Goal: Information Seeking & Learning: Find specific page/section

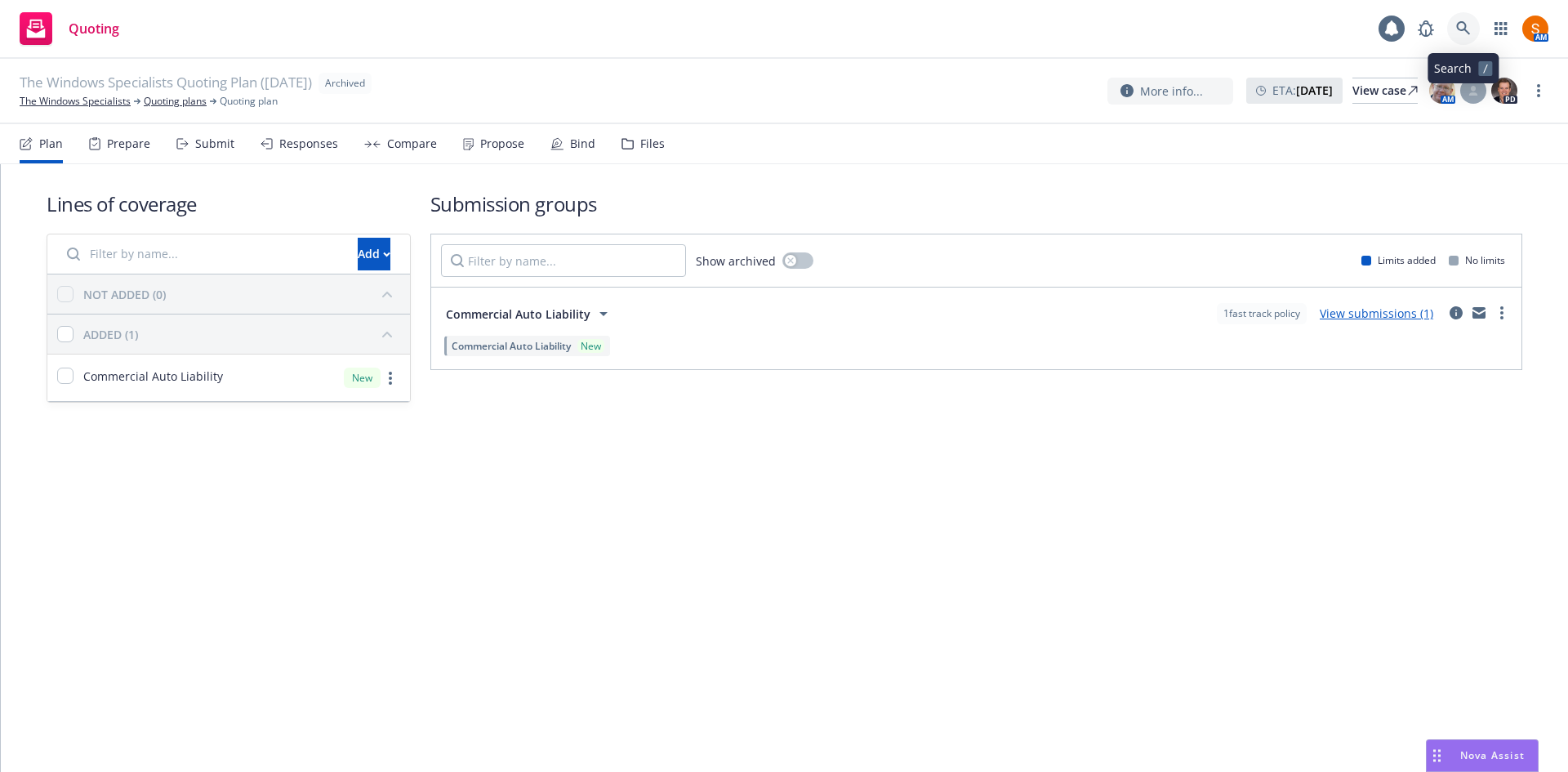
click at [1460, 28] on icon at bounding box center [1464, 28] width 15 height 15
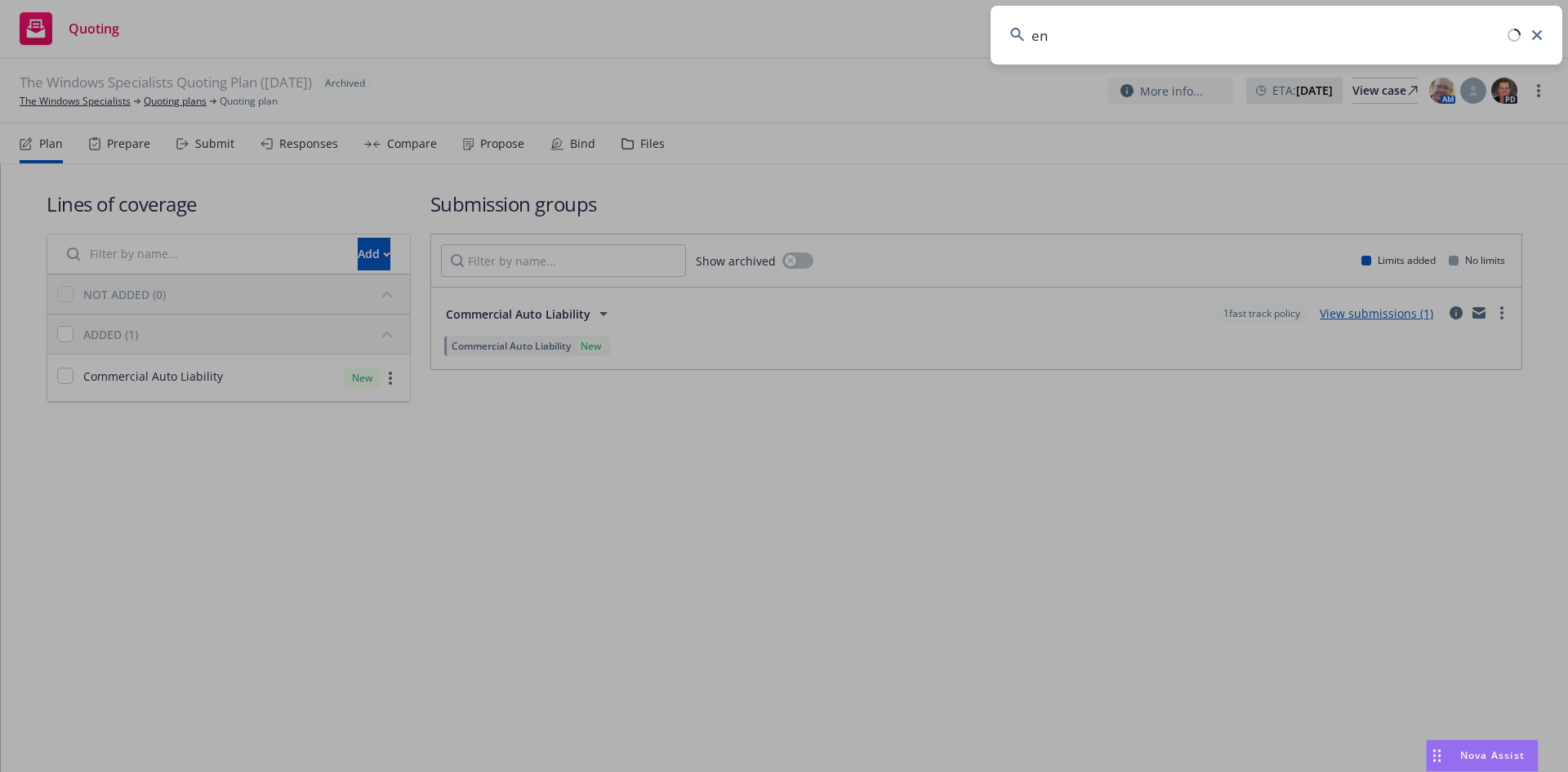
type input "e"
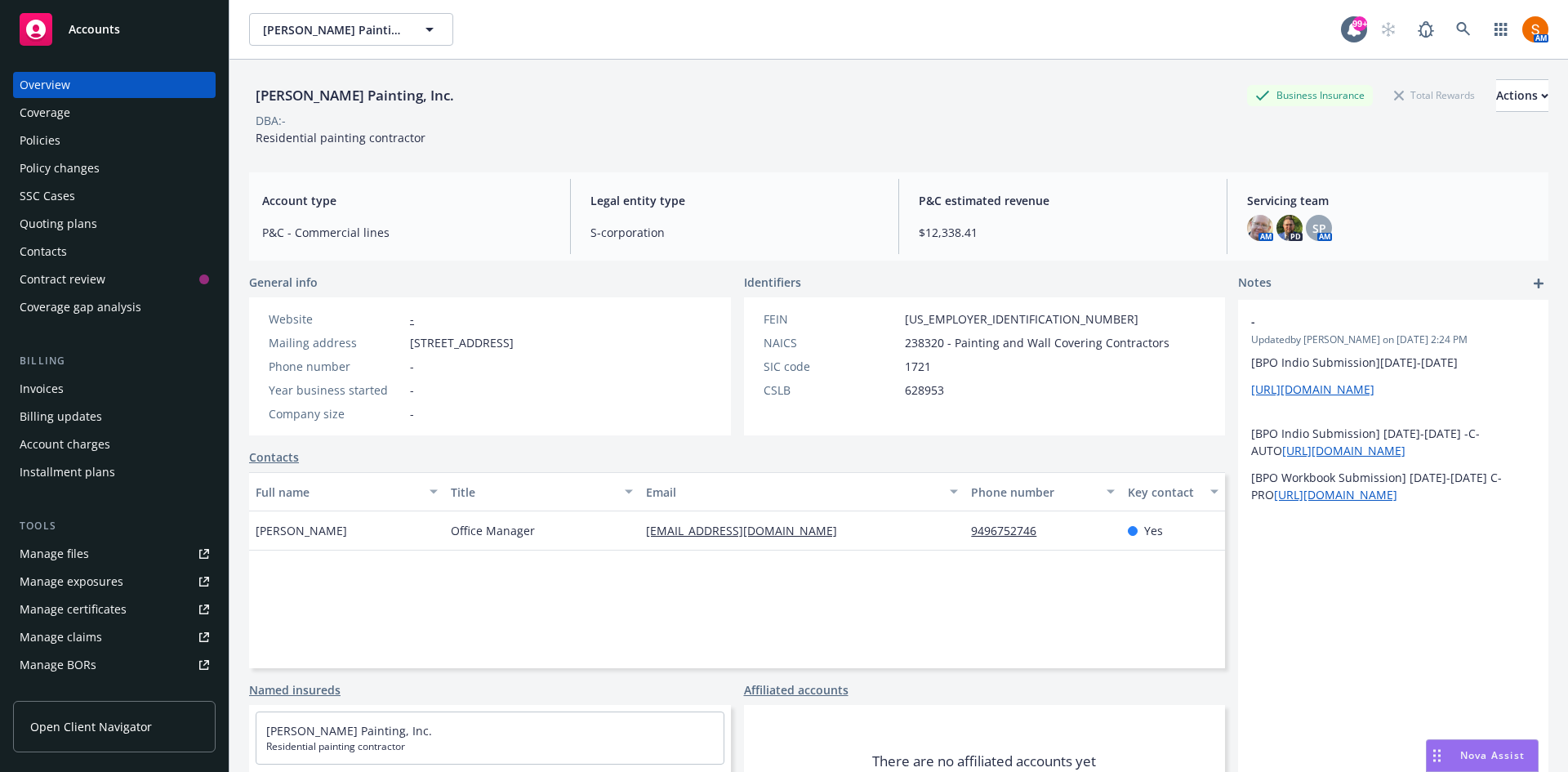
click at [91, 134] on div "Policies" at bounding box center [114, 140] width 190 height 26
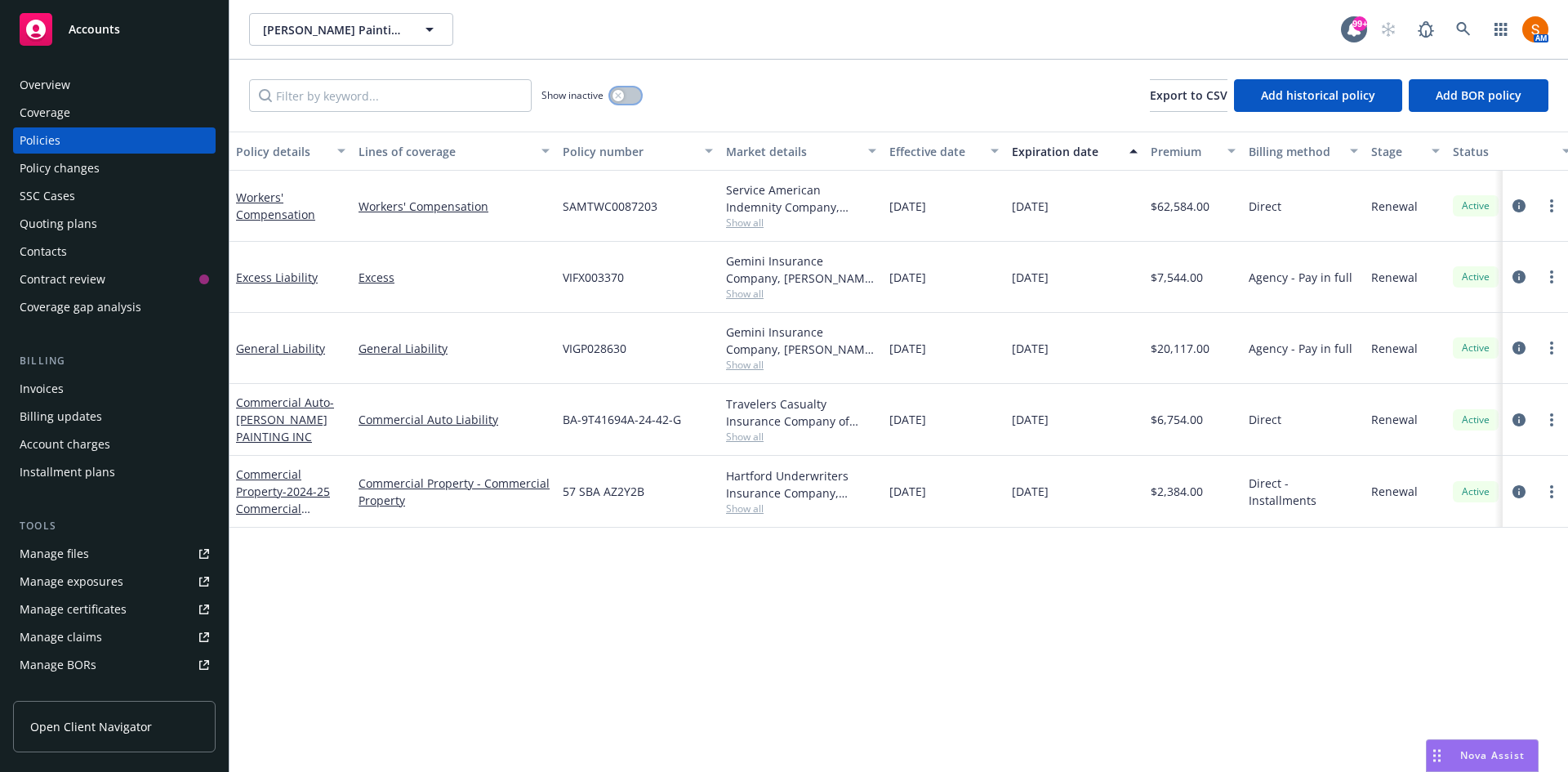
click at [630, 98] on button "button" at bounding box center [626, 95] width 31 height 16
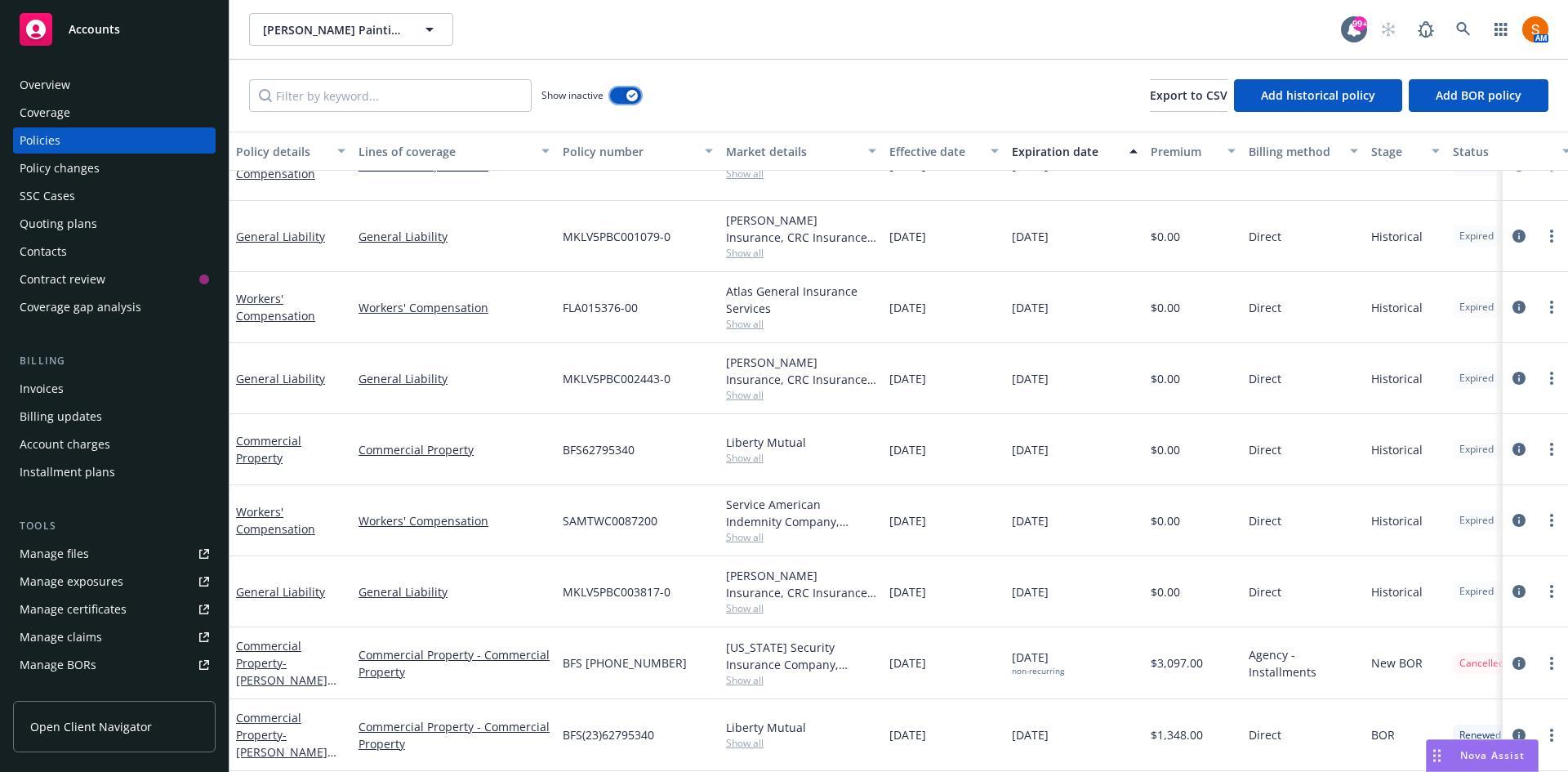
scroll to position [232, 0]
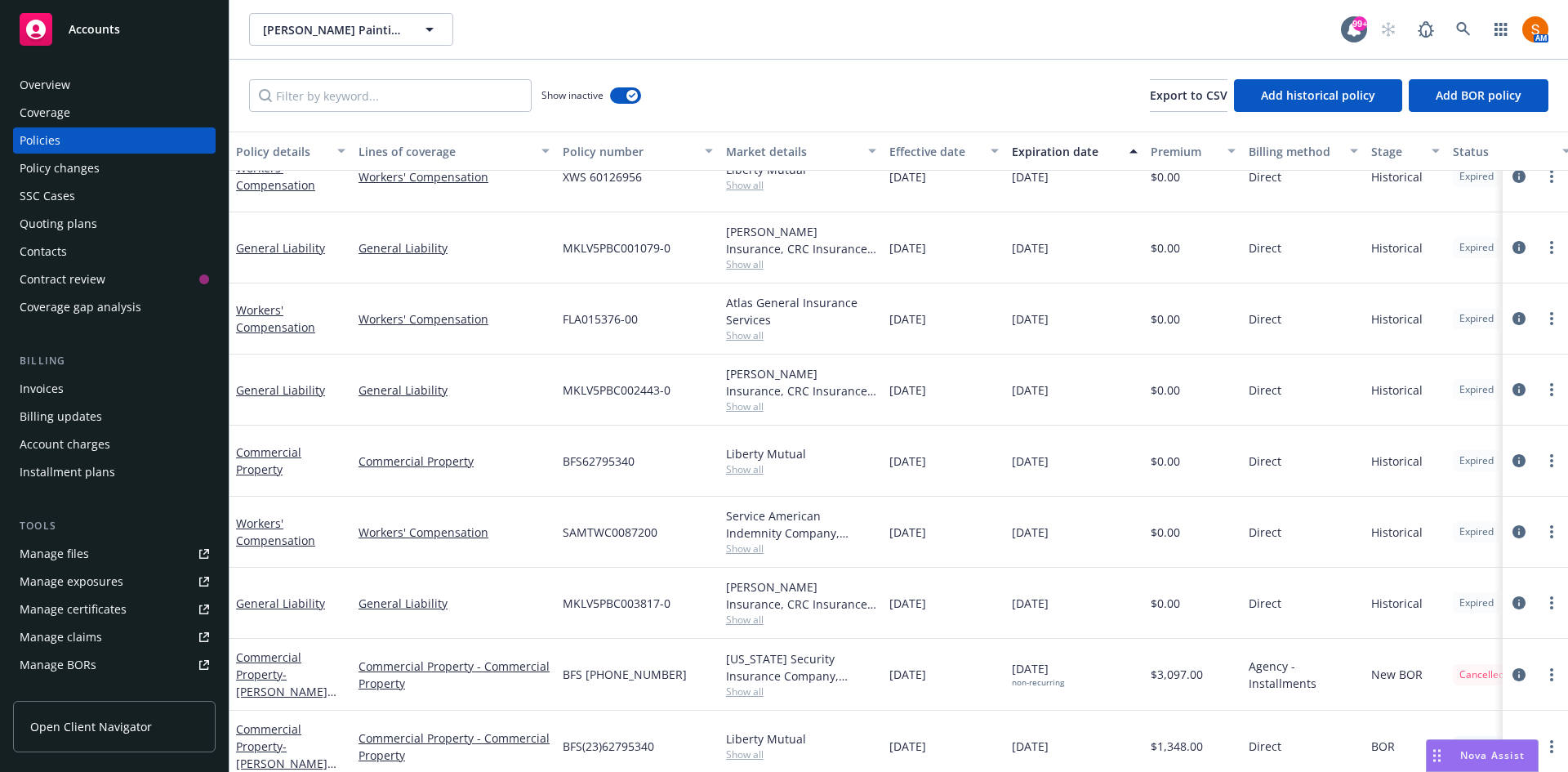
click at [749, 405] on span "Show all" at bounding box center [802, 406] width 151 height 14
click at [854, 387] on div "Markel Insurance, CRC Insurance Services" at bounding box center [802, 382] width 151 height 35
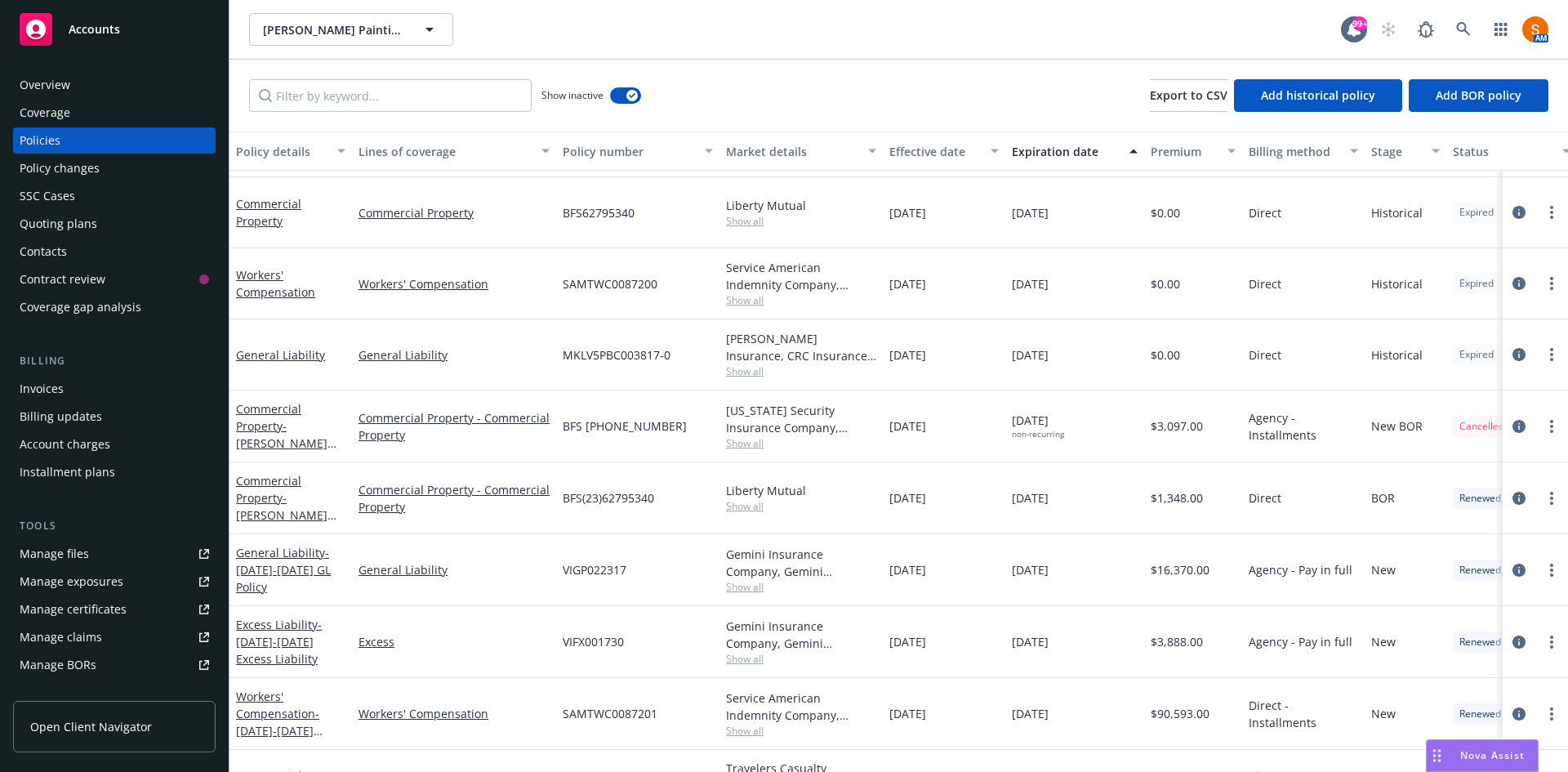
scroll to position [488, 0]
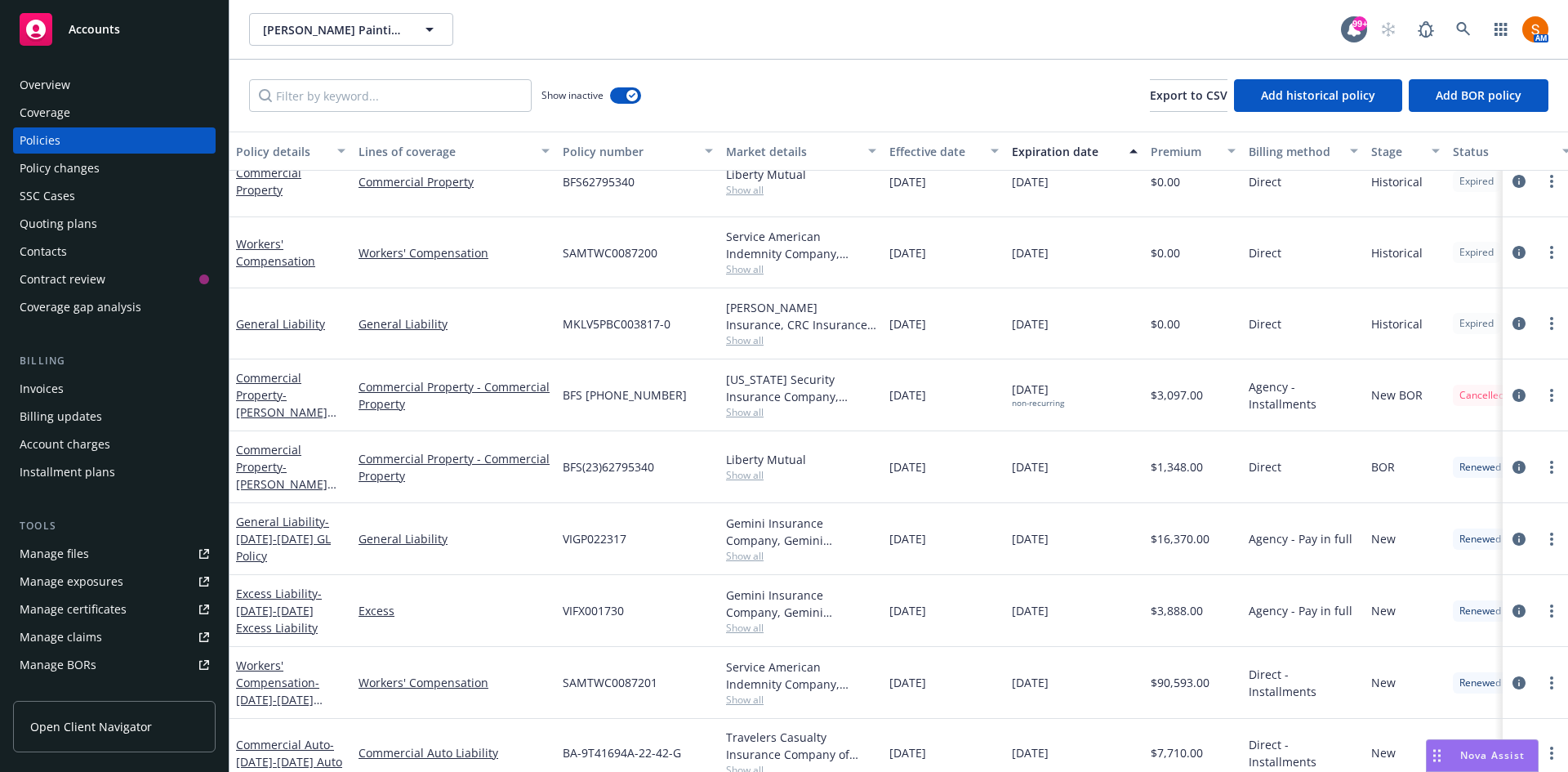
click at [745, 625] on span "Show all" at bounding box center [802, 628] width 151 height 14
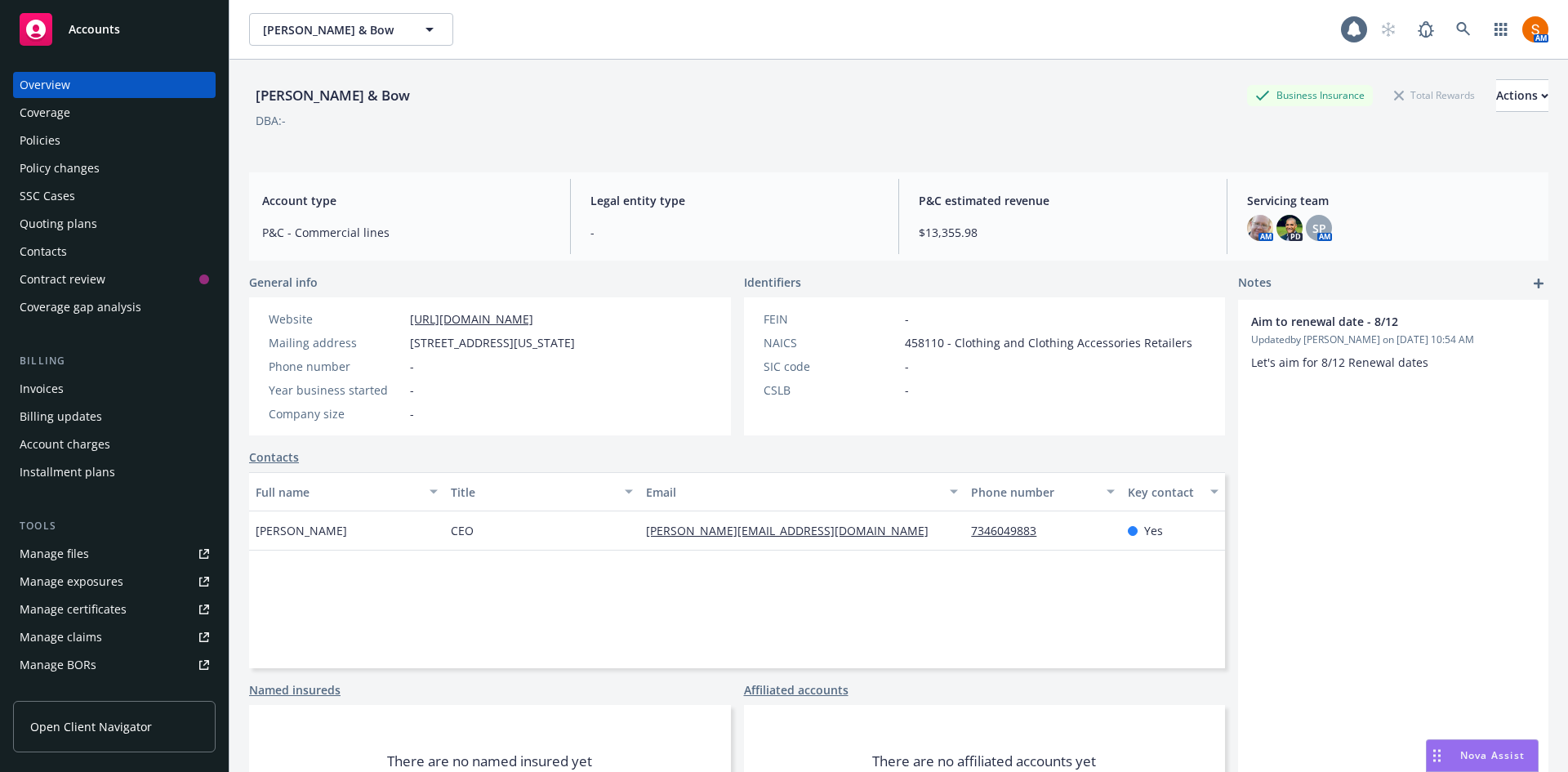
click at [54, 134] on div "Policies" at bounding box center [40, 140] width 41 height 26
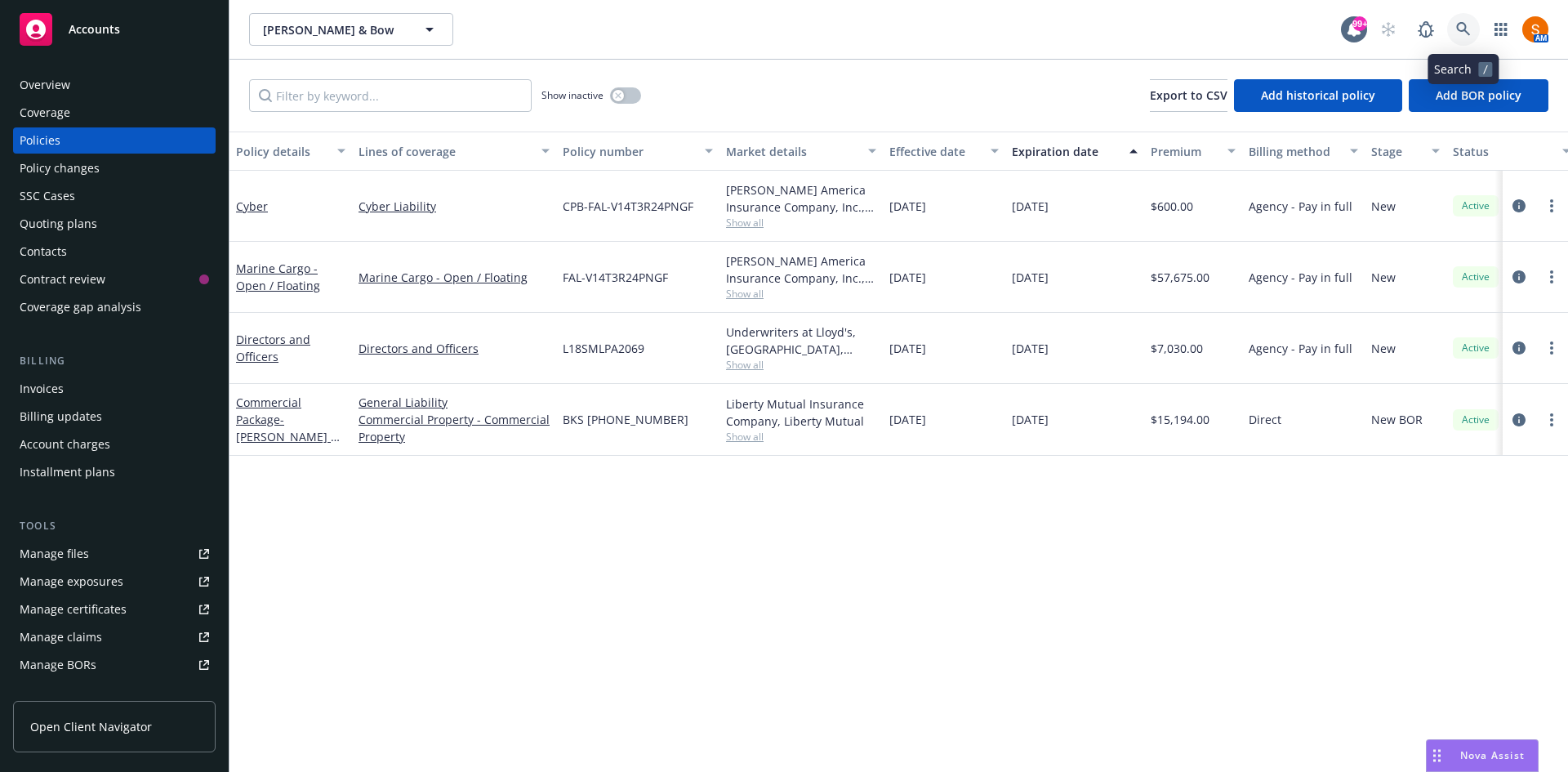
click at [1460, 34] on icon at bounding box center [1464, 29] width 15 height 15
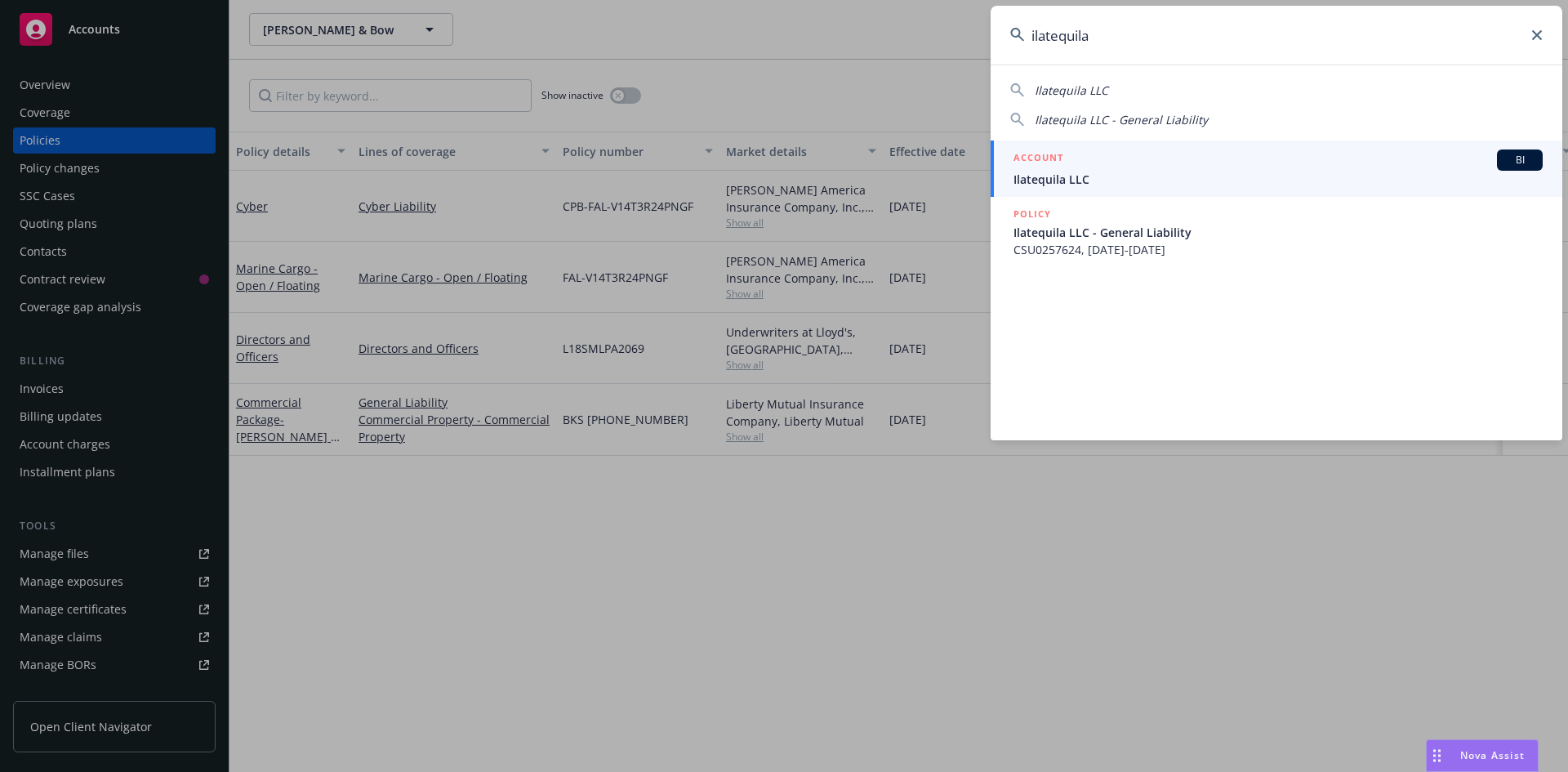
type input "ilatequila"
click at [1139, 167] on div "ACCOUNT BI" at bounding box center [1277, 160] width 529 height 21
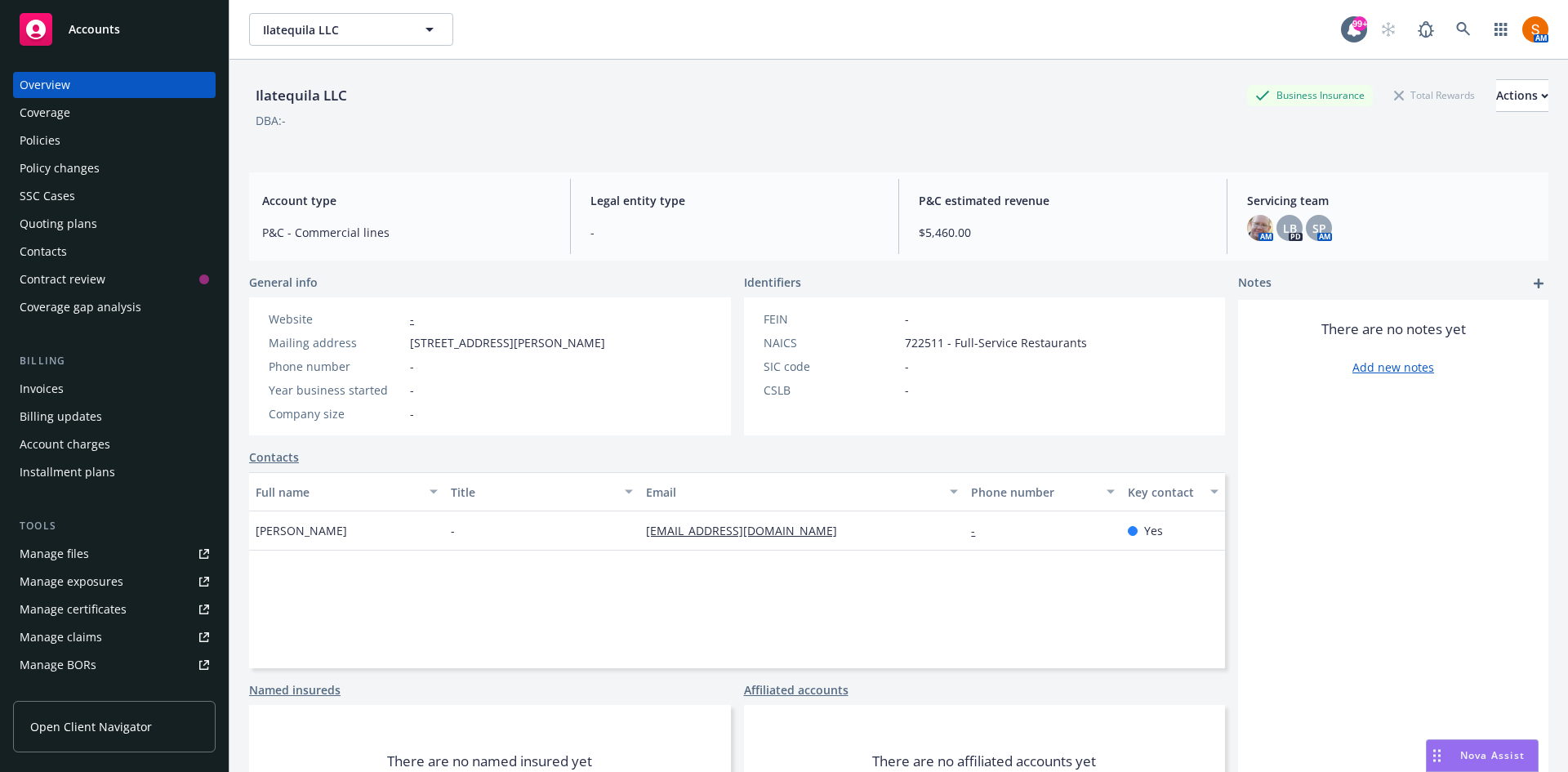
click at [116, 144] on div "Policies" at bounding box center [114, 140] width 190 height 26
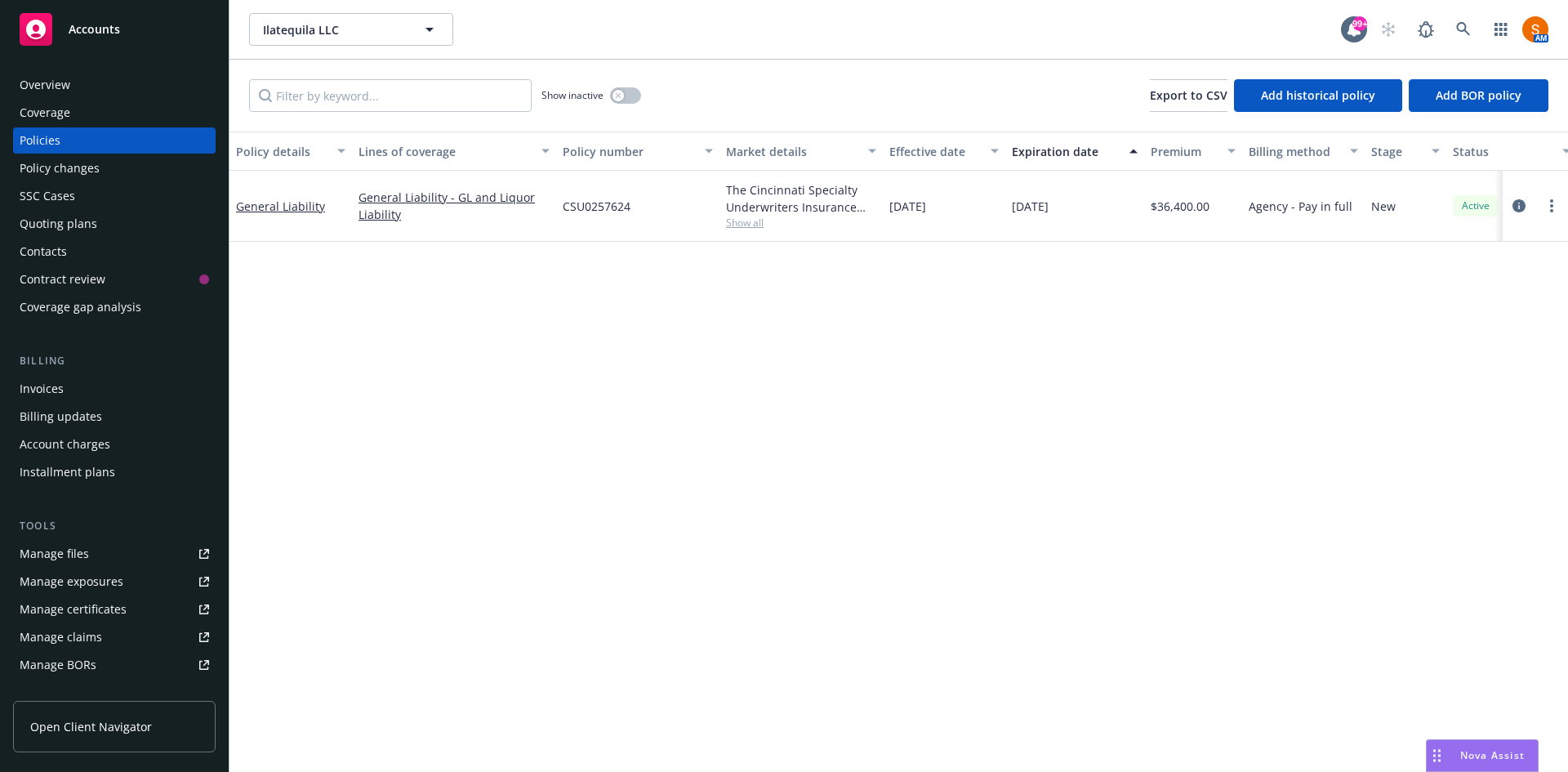
click at [593, 210] on span "CSU0257624" at bounding box center [597, 206] width 68 height 17
copy span "CSU0257624"
click at [1455, 28] on link at bounding box center [1464, 29] width 33 height 33
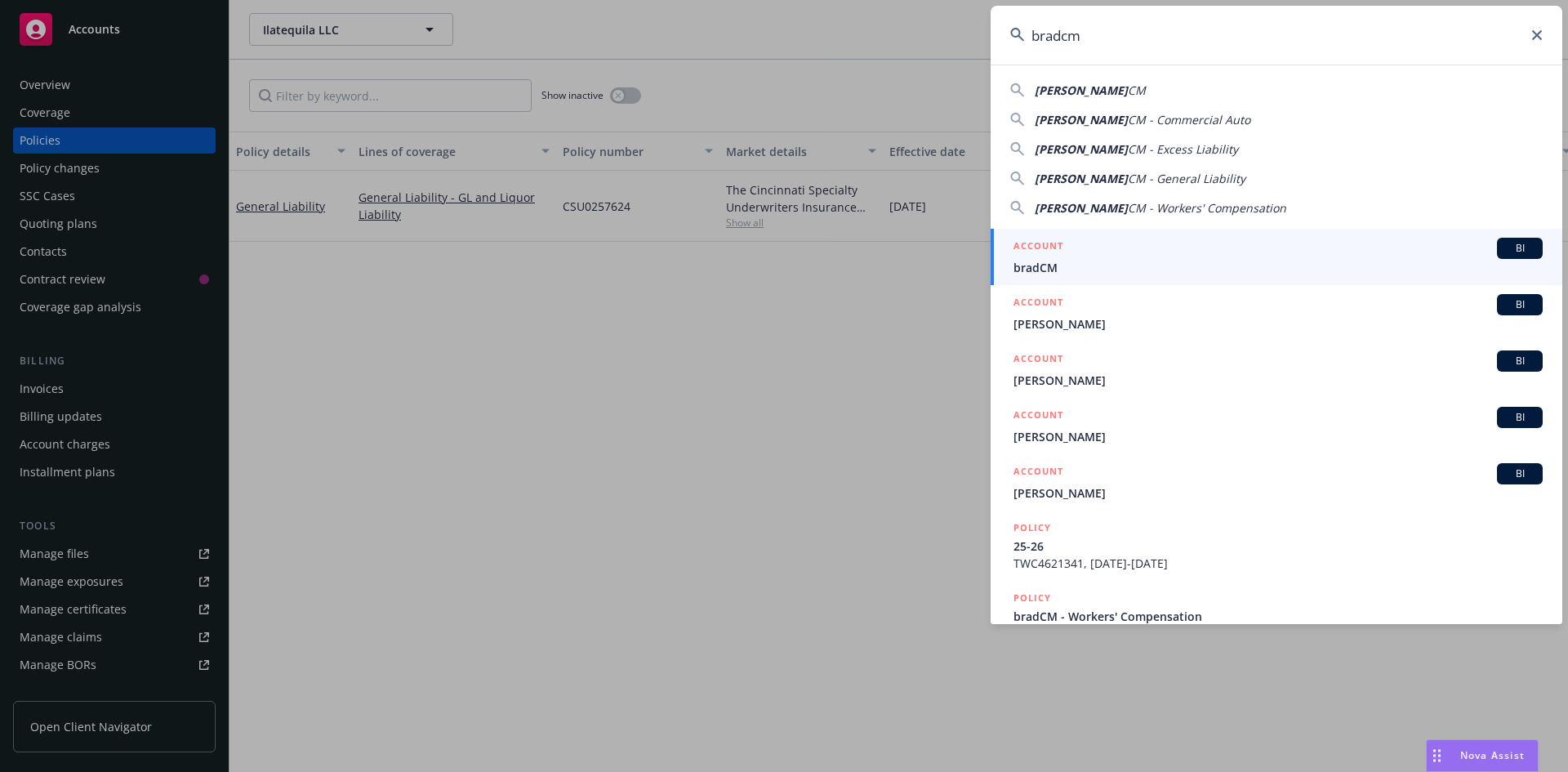
type input "bradcm"
click at [1097, 257] on div "ACCOUNT BI" at bounding box center [1277, 248] width 529 height 21
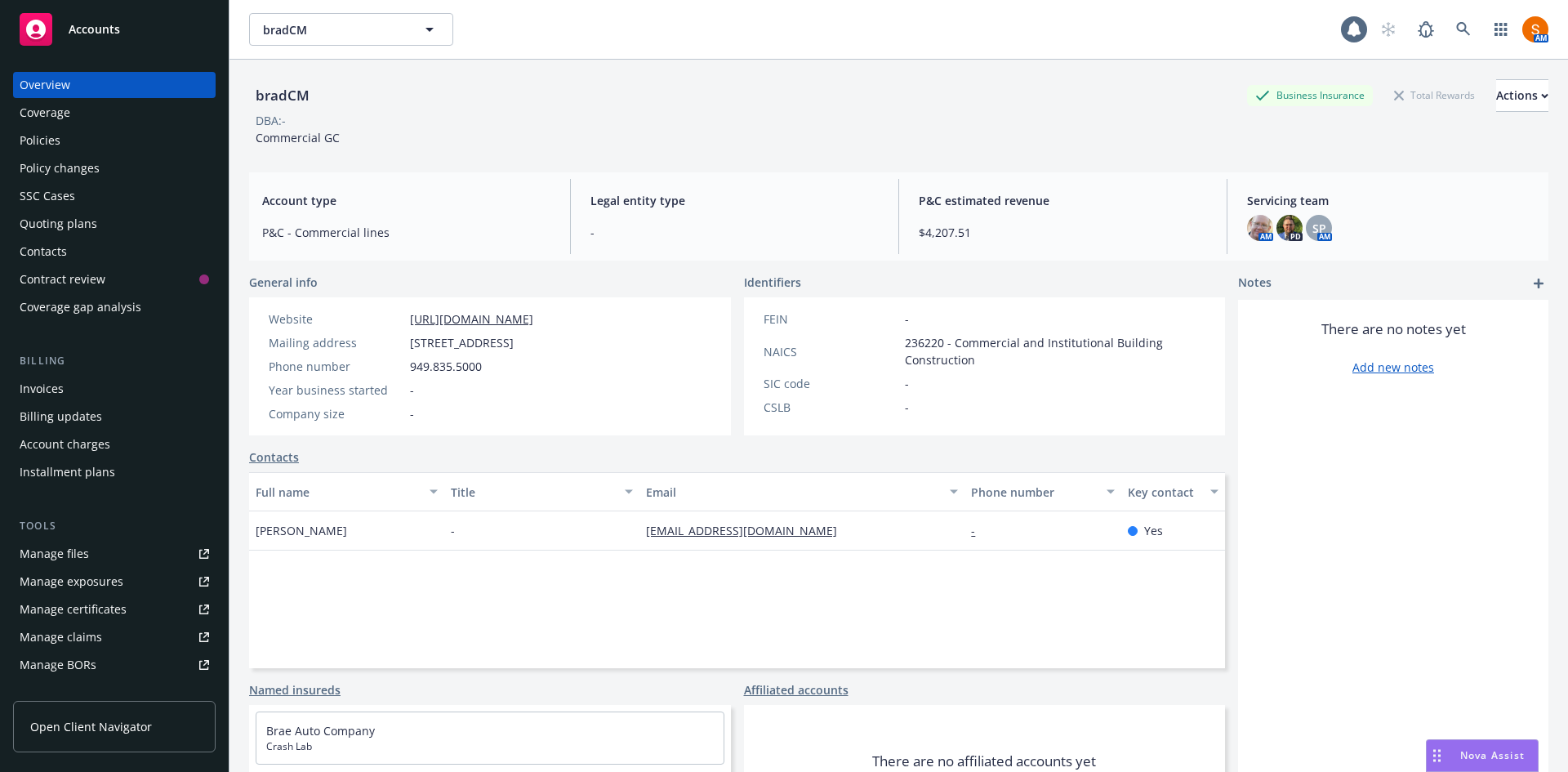
click at [120, 134] on div "Policies" at bounding box center [114, 140] width 190 height 26
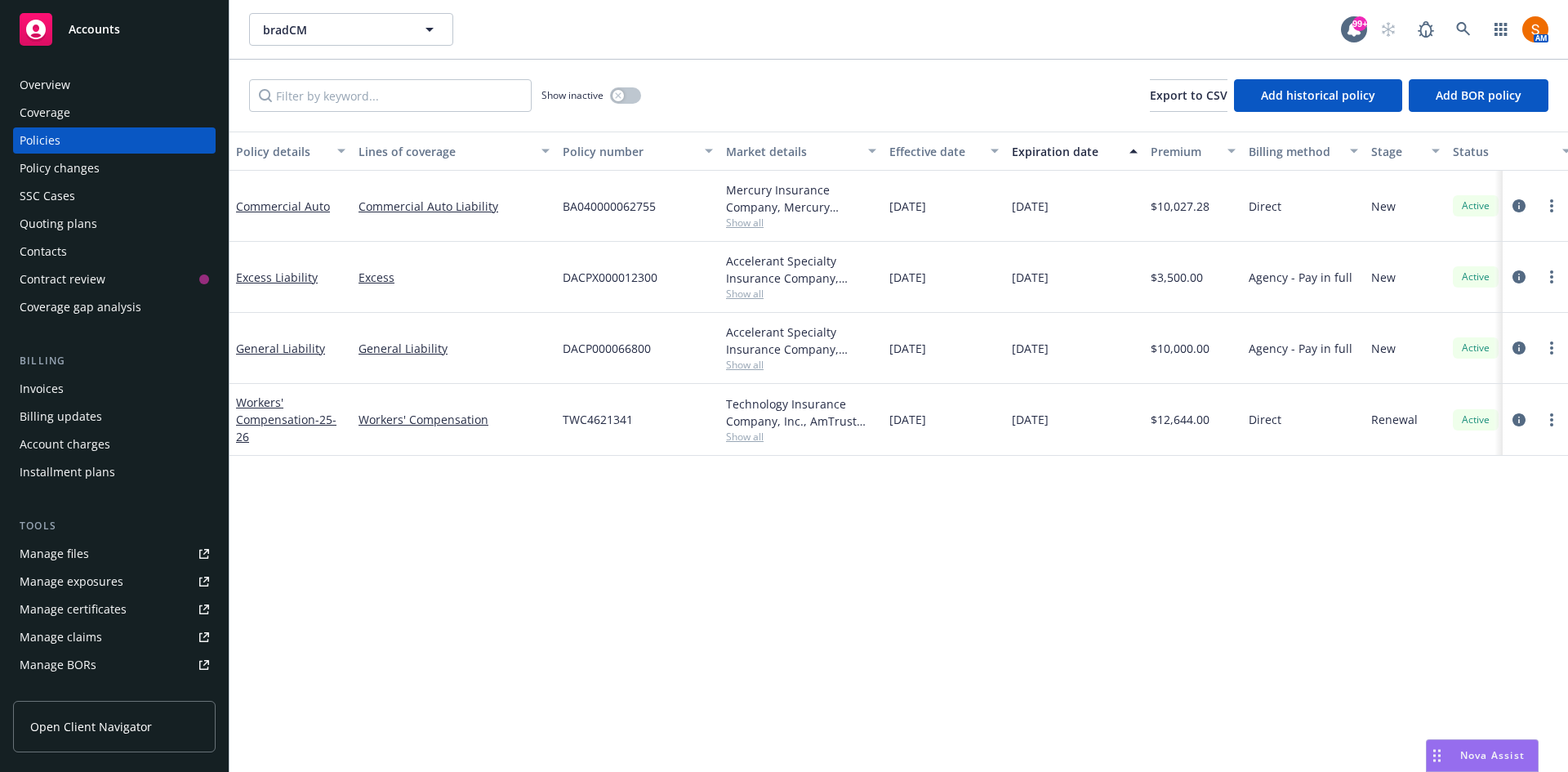
click at [744, 367] on span "Show all" at bounding box center [802, 364] width 151 height 14
click at [823, 347] on div "Accelerant Specialty Insurance Company, Accelerant, Risk Transfer Partners" at bounding box center [802, 341] width 151 height 35
click at [751, 296] on span "Show all" at bounding box center [802, 293] width 151 height 14
click at [821, 240] on div "Mercury Insurance Company, Mercury Insurance Show all" at bounding box center [802, 206] width 163 height 71
click at [742, 223] on span "Show all" at bounding box center [802, 222] width 151 height 14
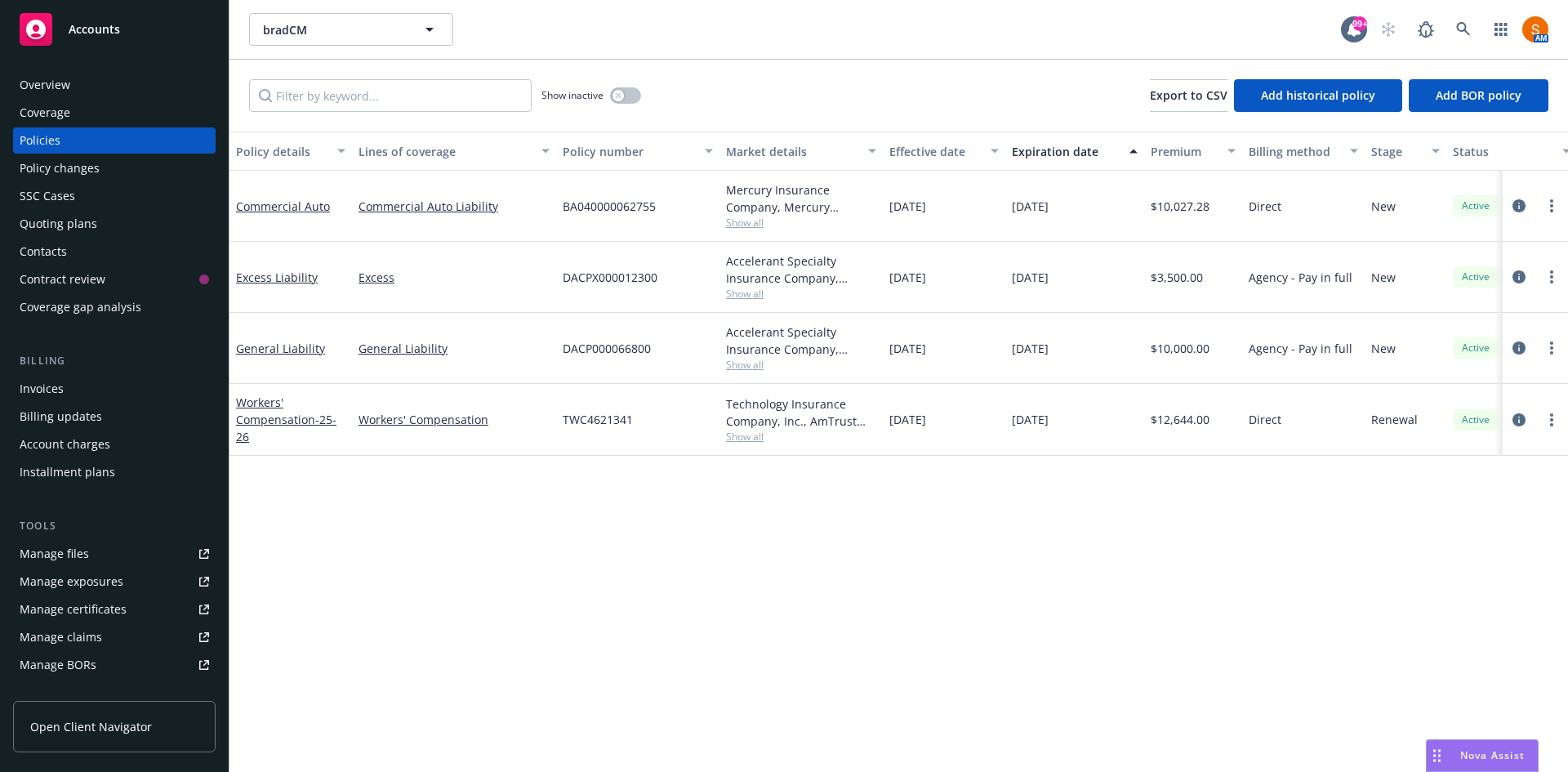
click at [772, 134] on button "Market details" at bounding box center [802, 151] width 163 height 39
click at [1458, 29] on icon at bounding box center [1463, 28] width 14 height 14
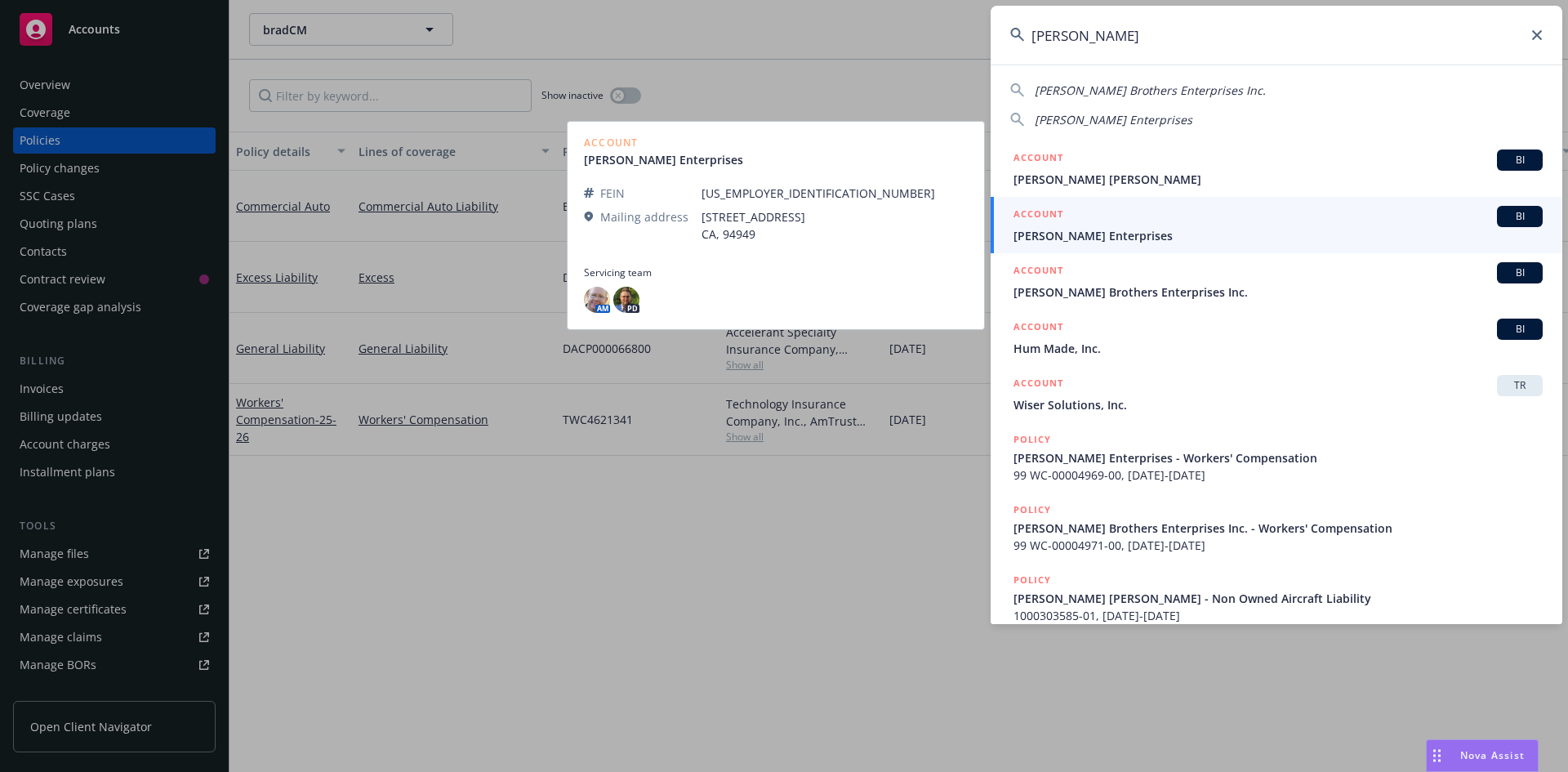
type input "gagne"
click at [1129, 233] on span "Gagne Mulford Enterprises" at bounding box center [1277, 235] width 529 height 17
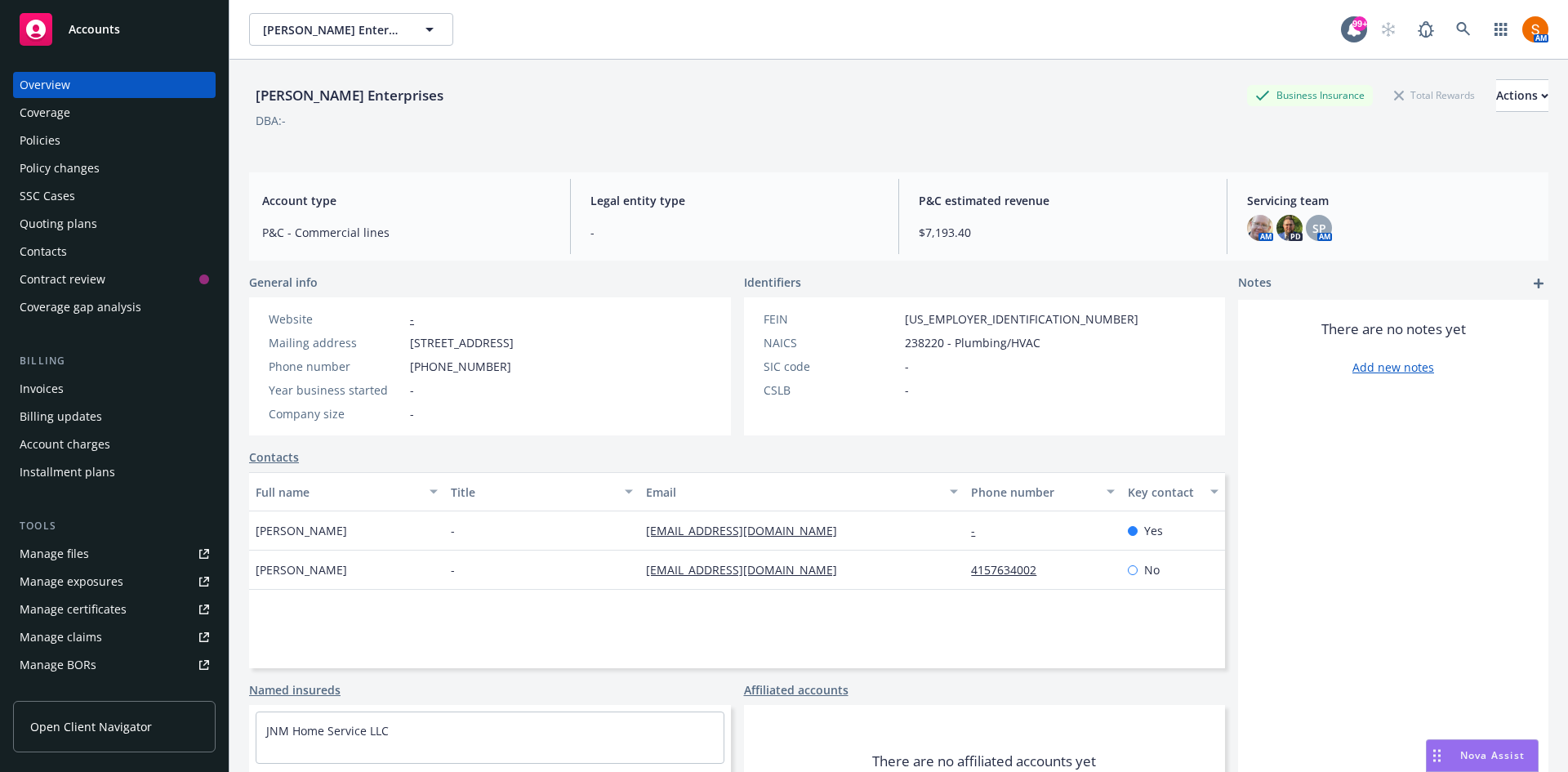
scroll to position [83, 0]
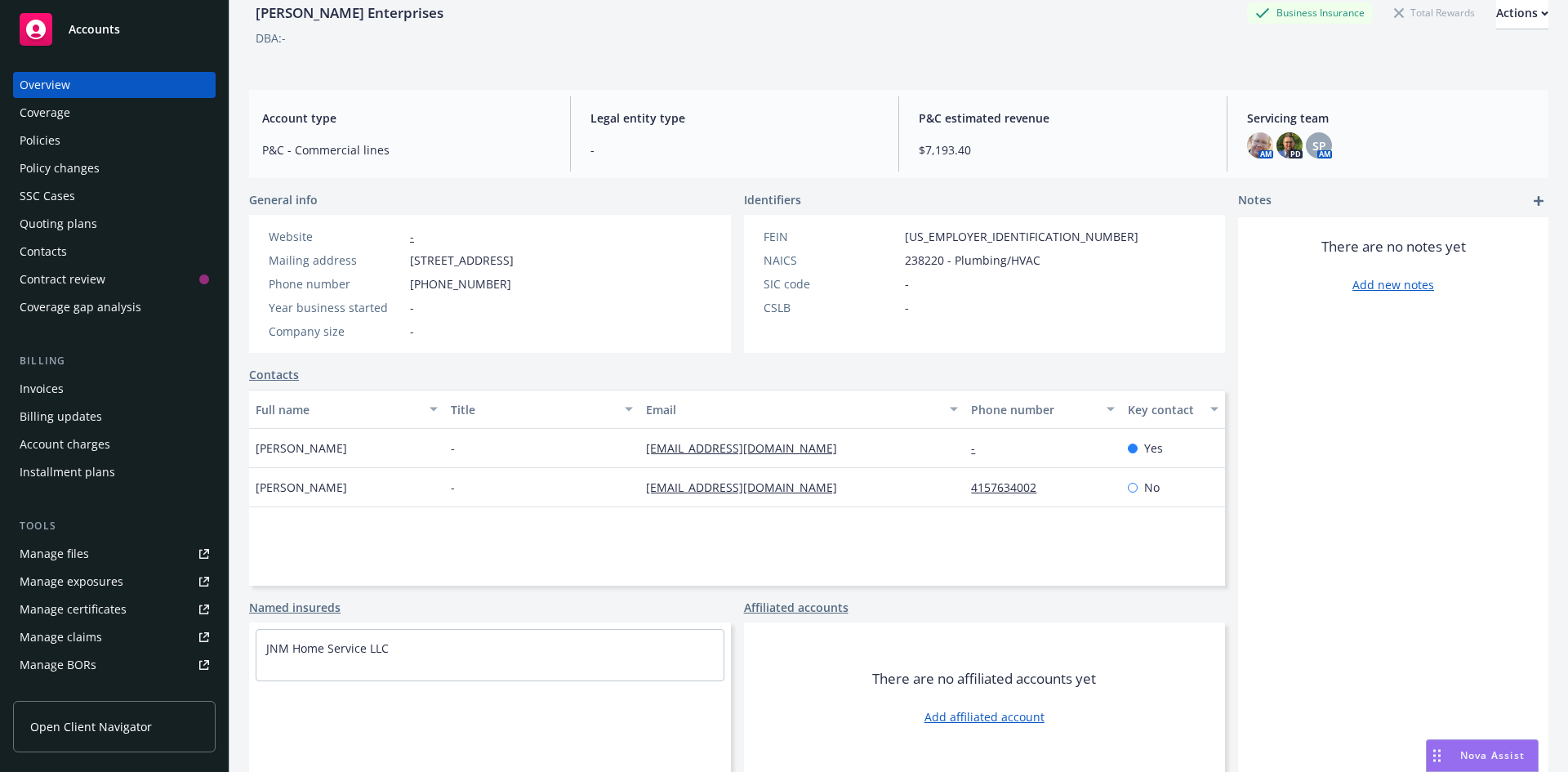
click at [80, 135] on div "Policies" at bounding box center [114, 140] width 190 height 26
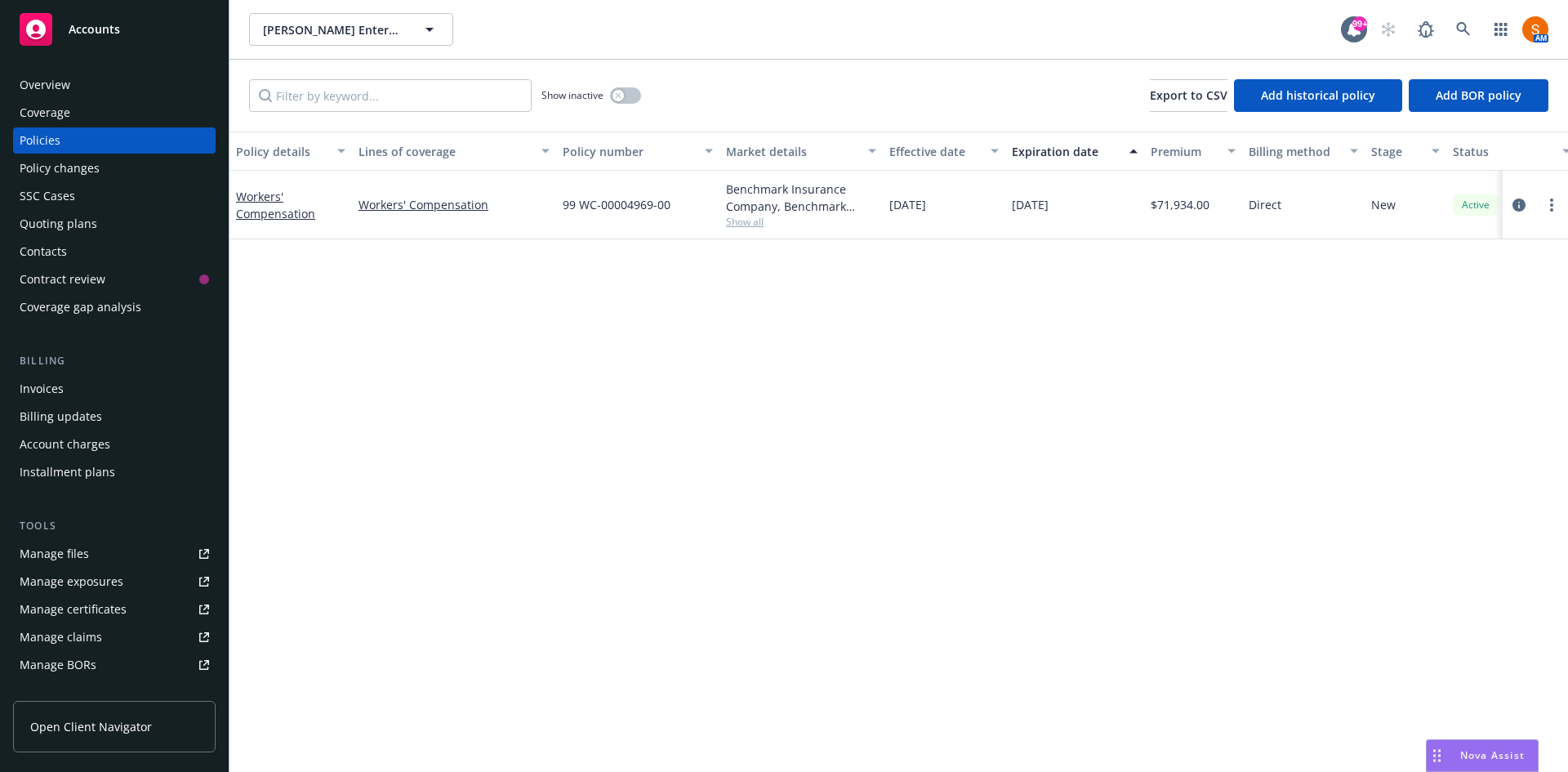
click at [126, 380] on div "Invoices" at bounding box center [114, 389] width 190 height 26
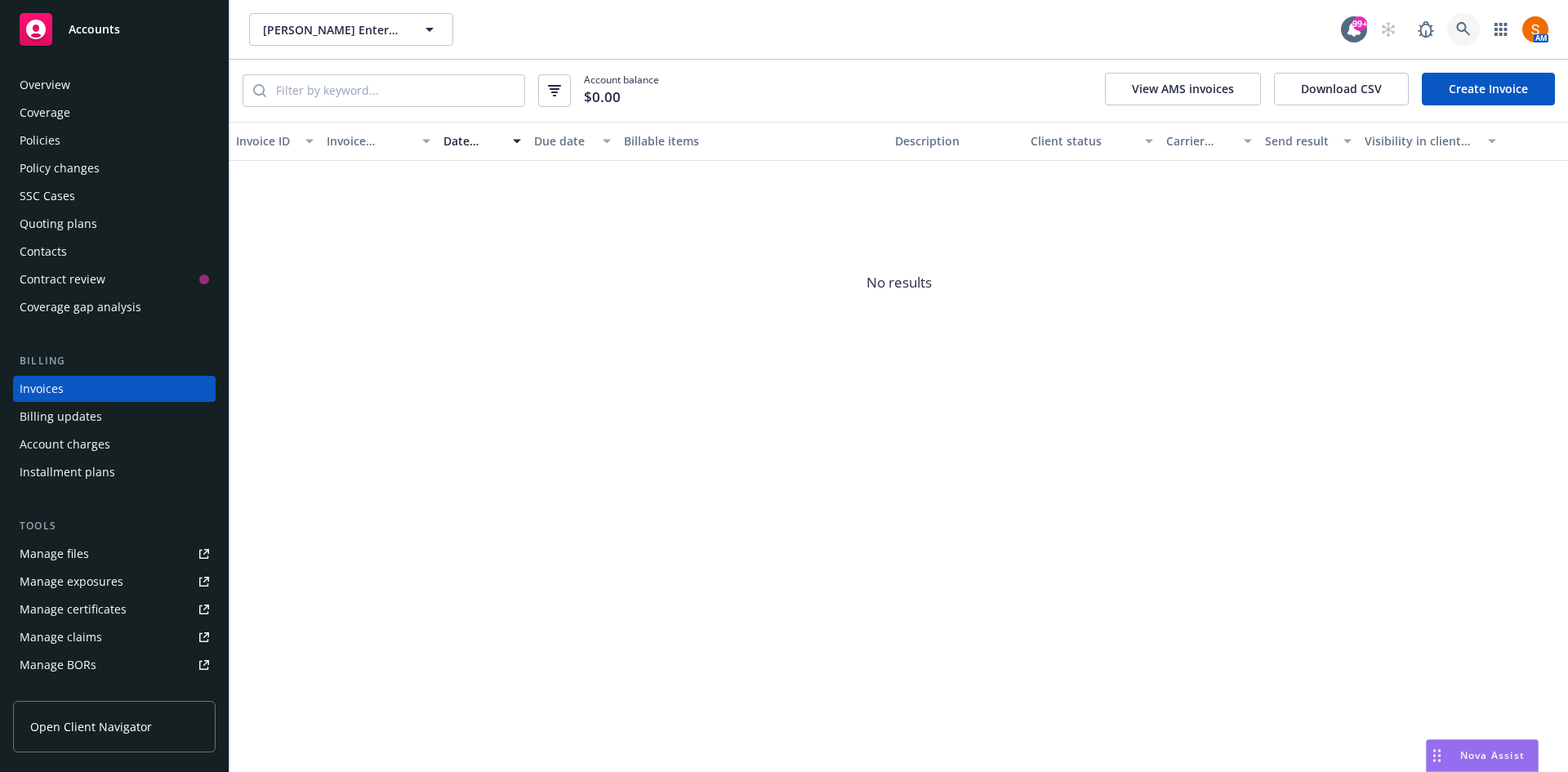
click at [1459, 24] on icon at bounding box center [1463, 28] width 14 height 14
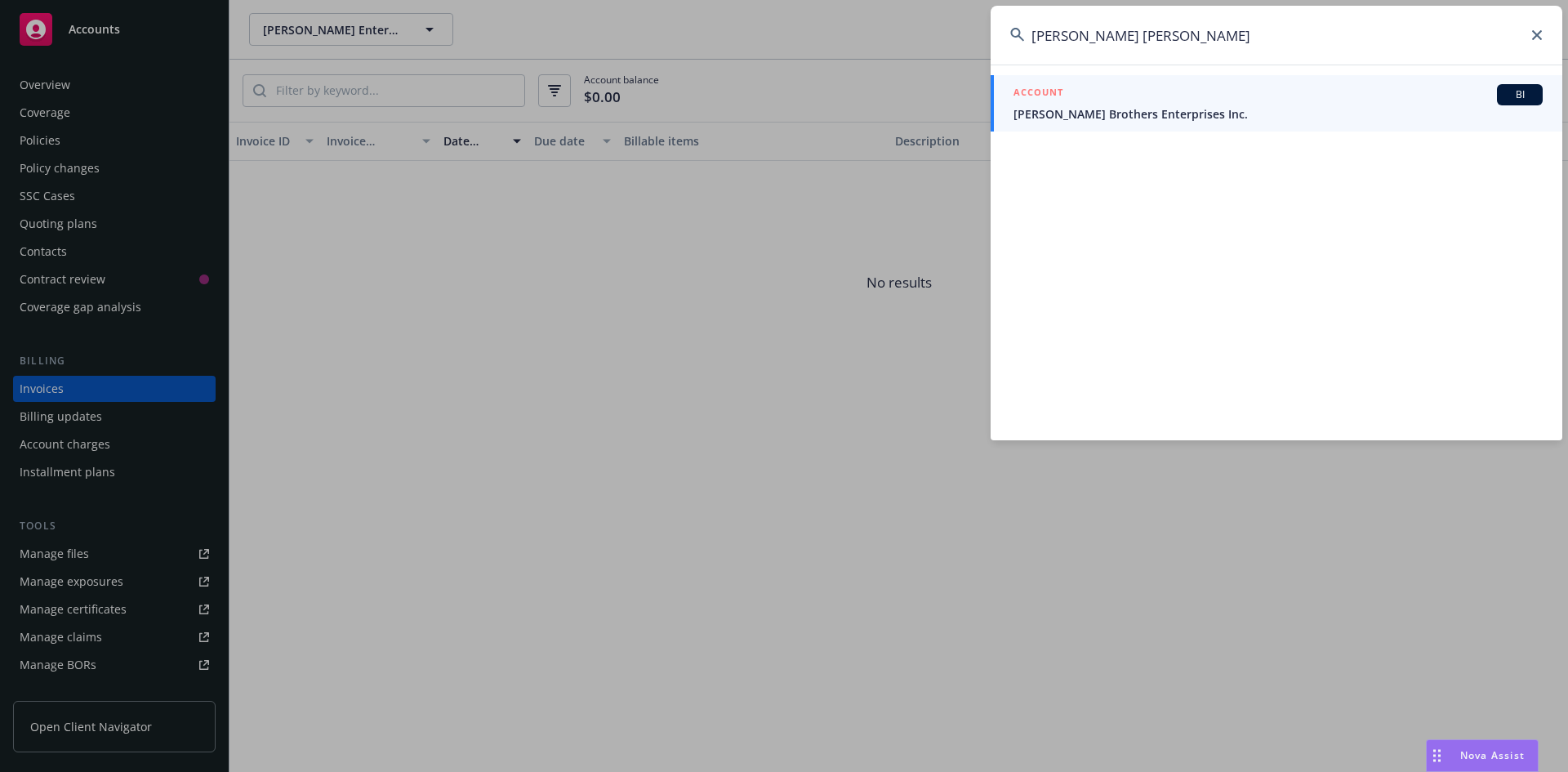
type input "gagne rossi"
click at [1117, 77] on link "ACCOUNT BI Gagne Brothers Enterprises Inc." at bounding box center [1277, 104] width 572 height 56
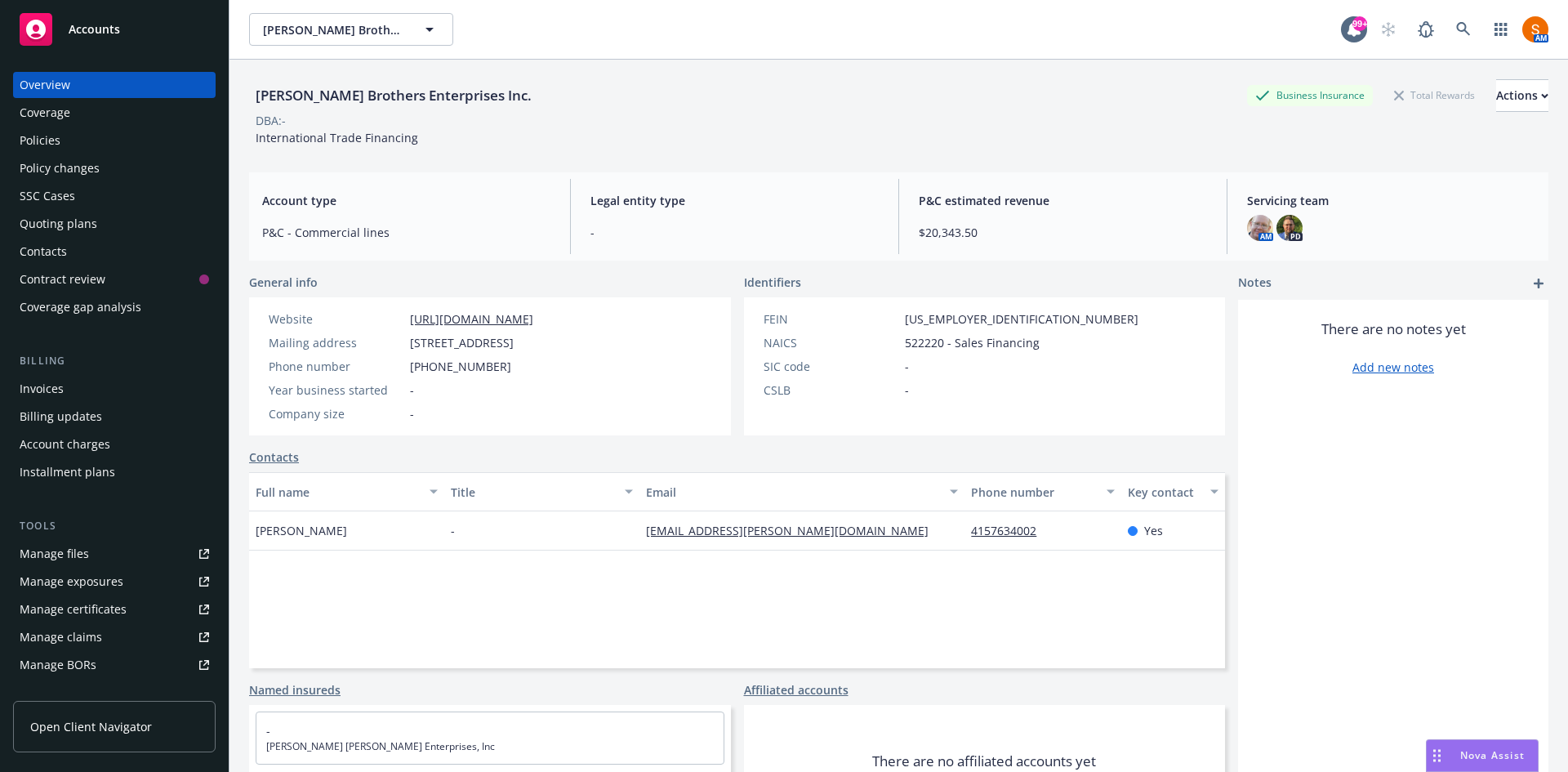
click at [72, 394] on div "Invoices" at bounding box center [114, 389] width 190 height 26
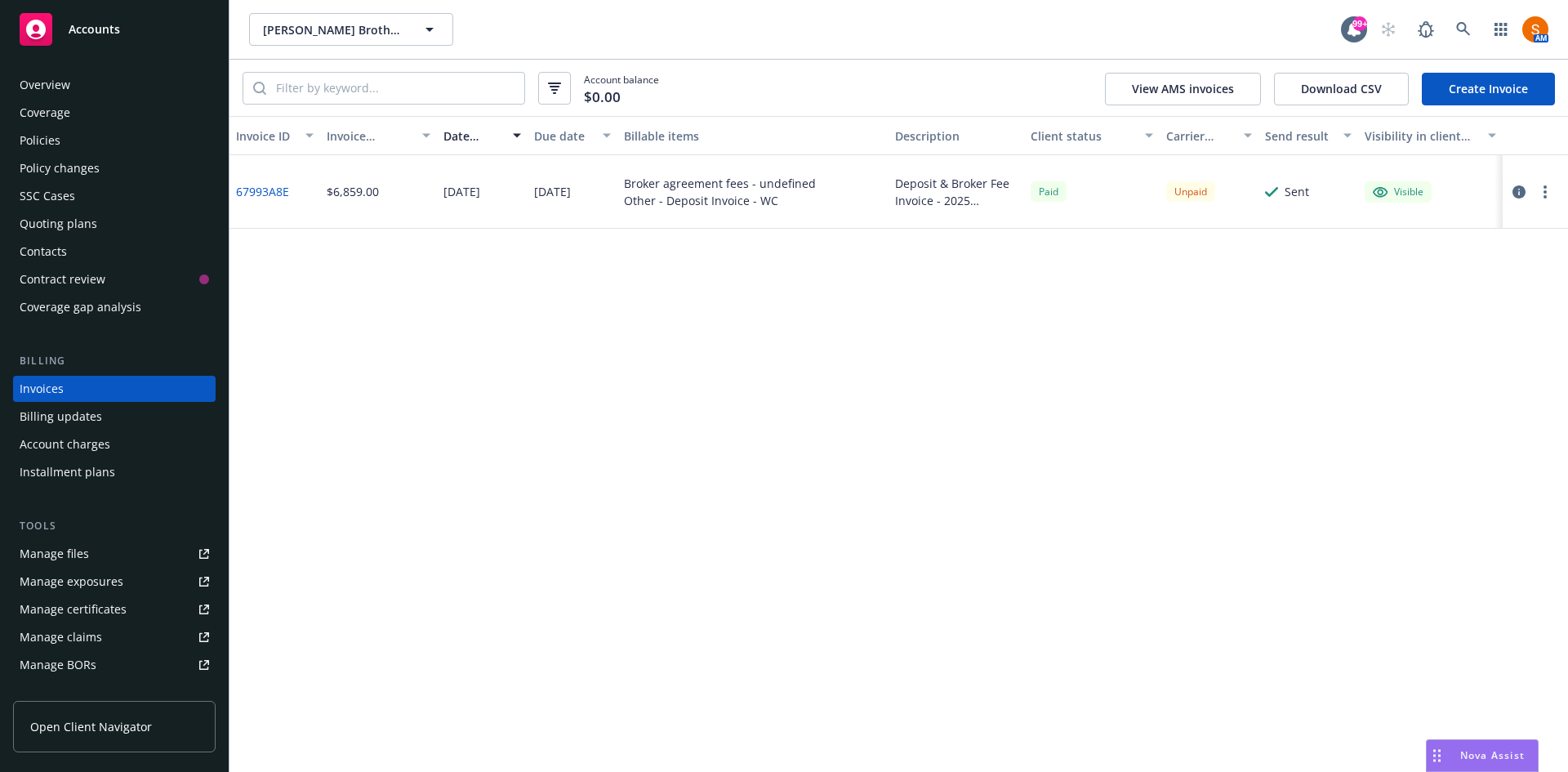
click at [119, 142] on div "Policies" at bounding box center [114, 140] width 190 height 26
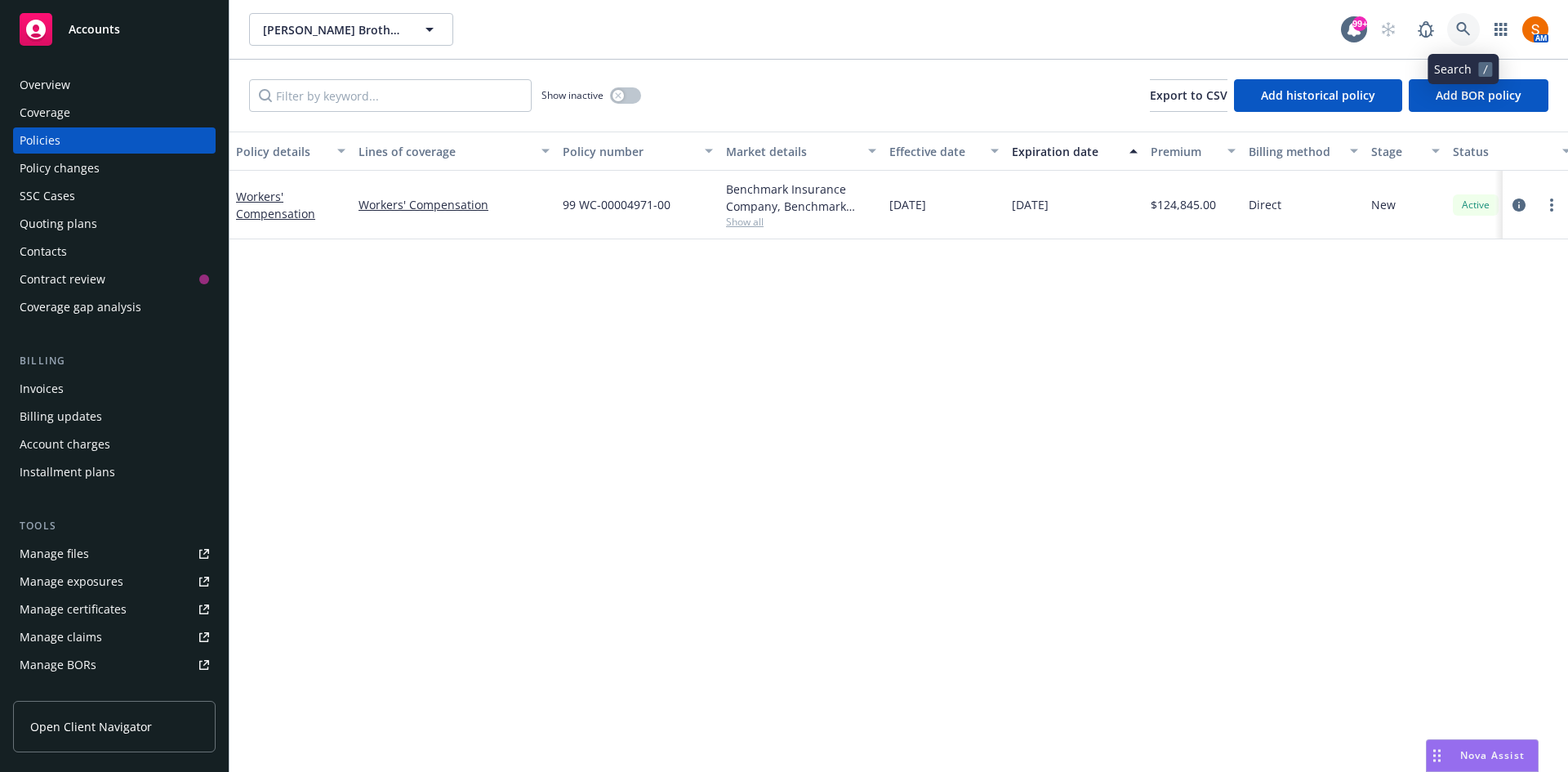
click at [1458, 35] on icon at bounding box center [1464, 29] width 15 height 15
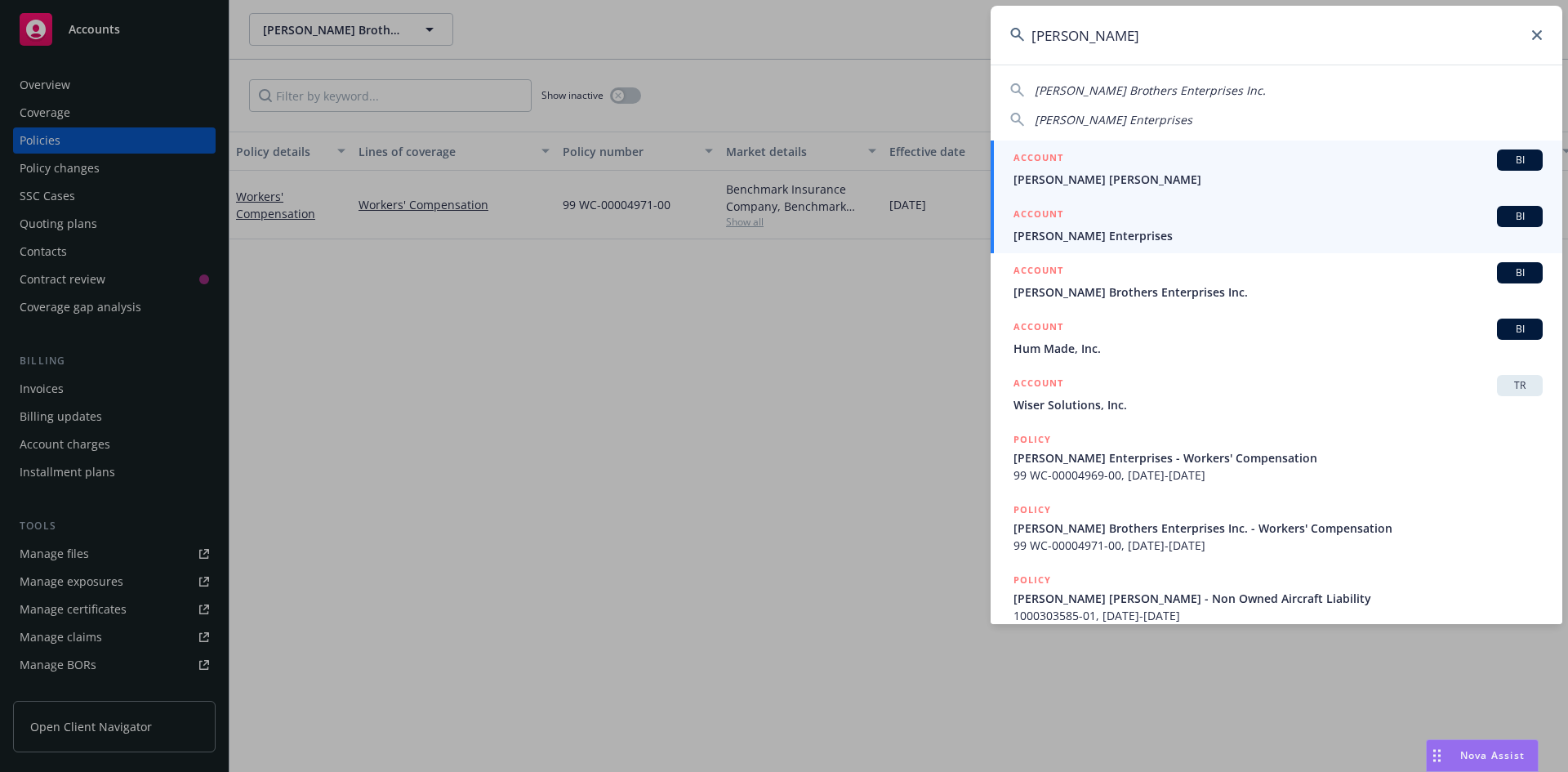
type input "gagne"
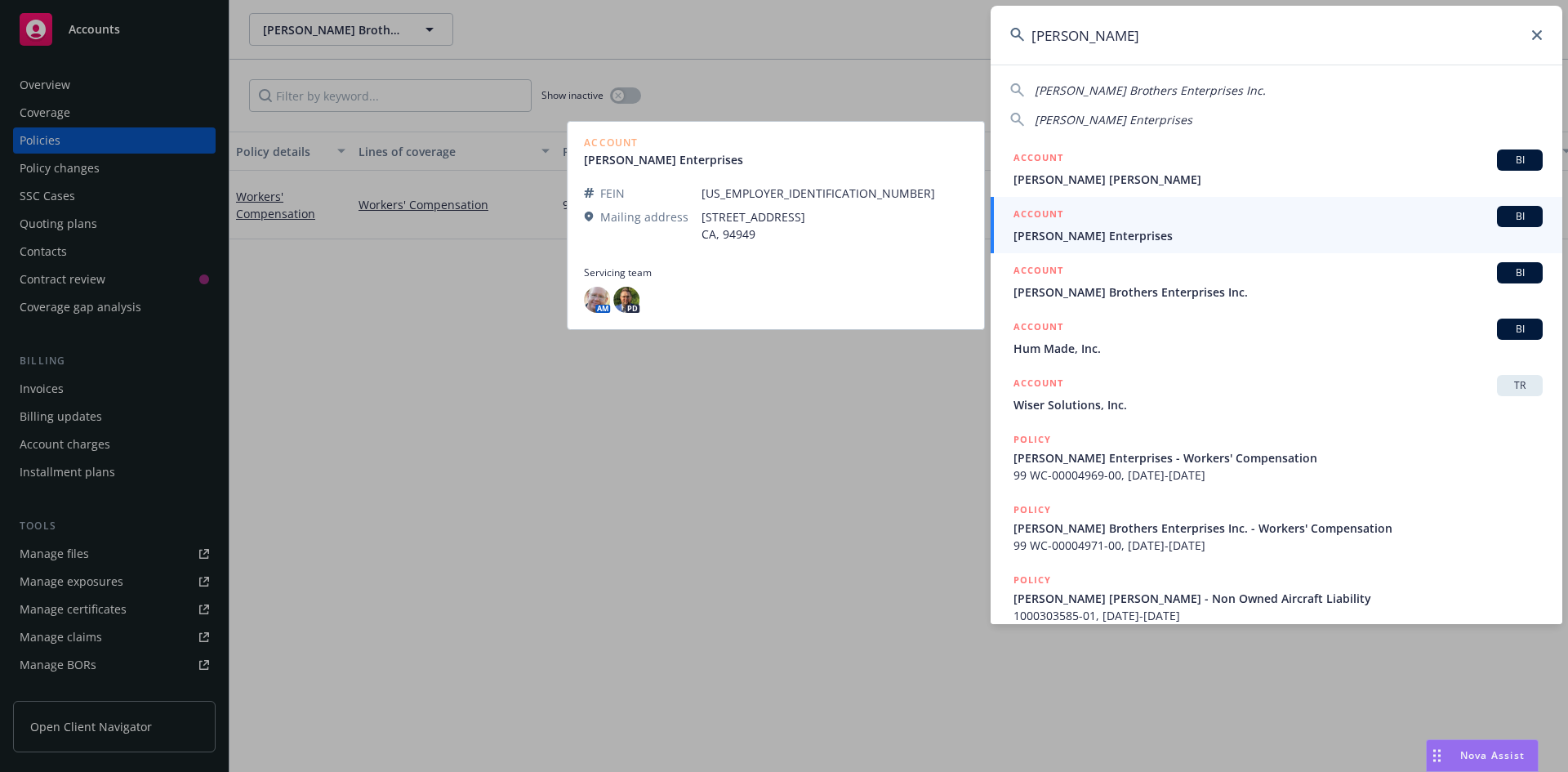
click at [1139, 226] on div "ACCOUNT BI" at bounding box center [1277, 216] width 529 height 21
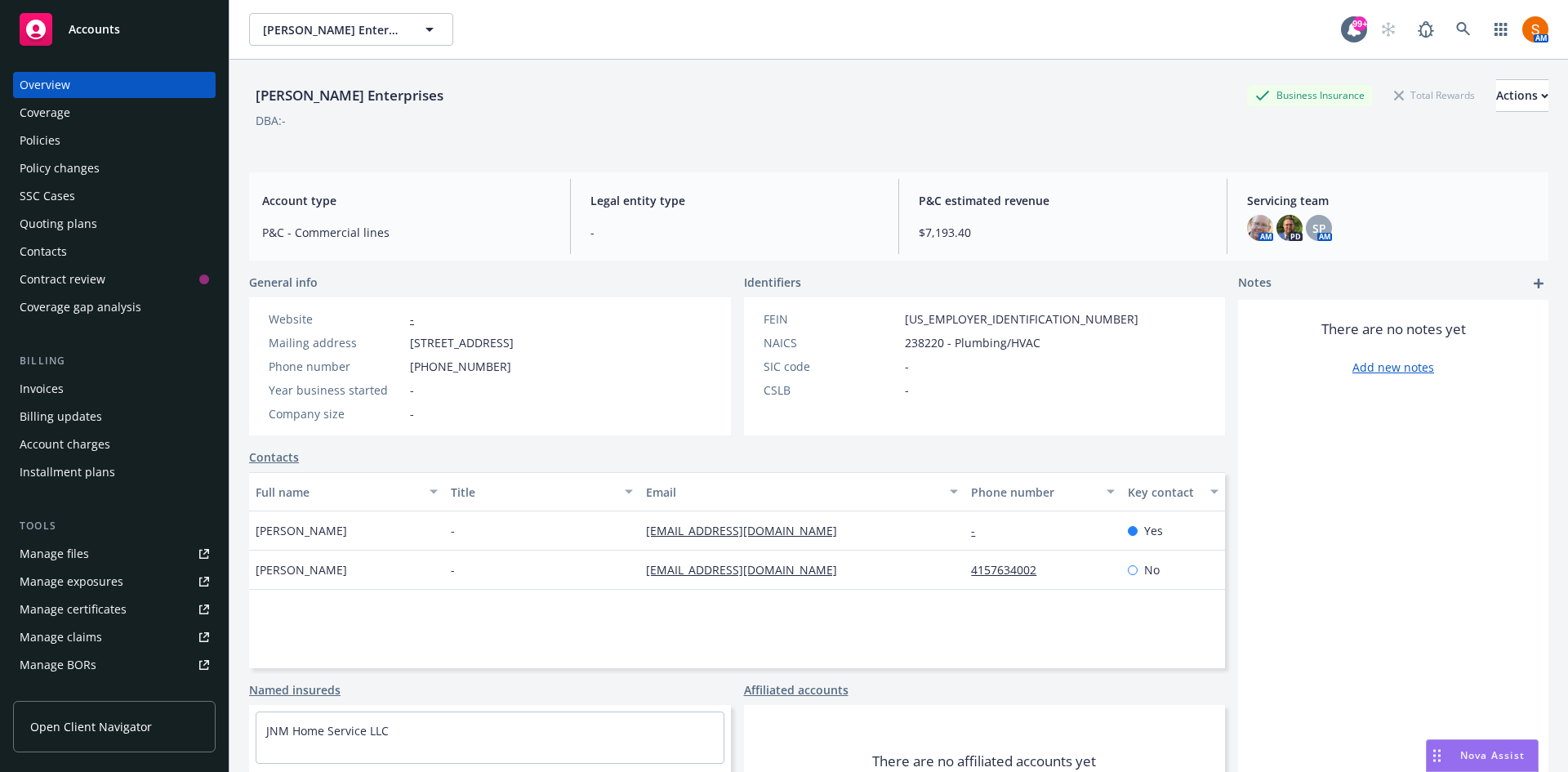
click at [74, 139] on div "Policies" at bounding box center [114, 140] width 190 height 26
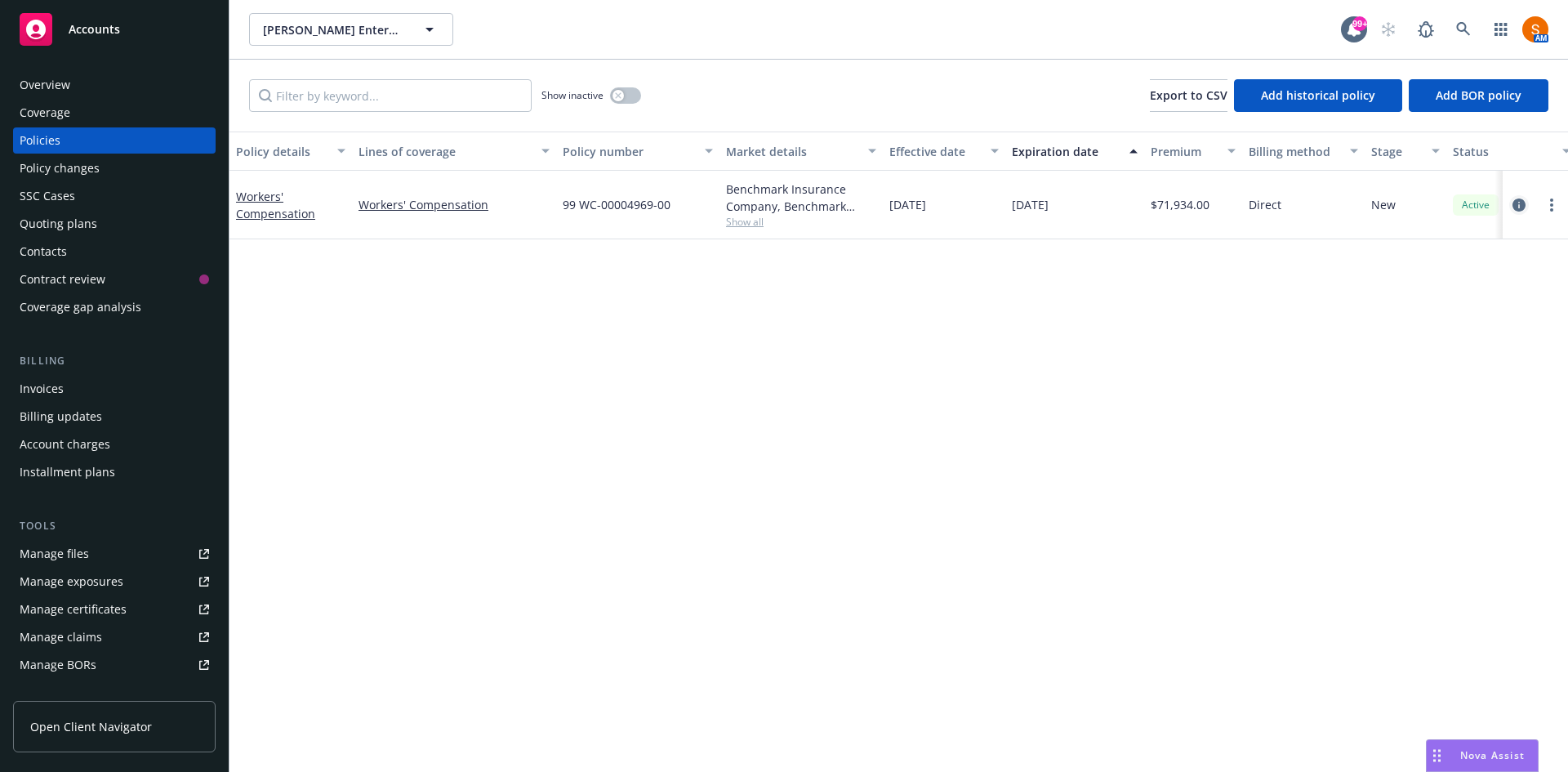
click at [1522, 202] on icon "circleInformation" at bounding box center [1519, 205] width 13 height 13
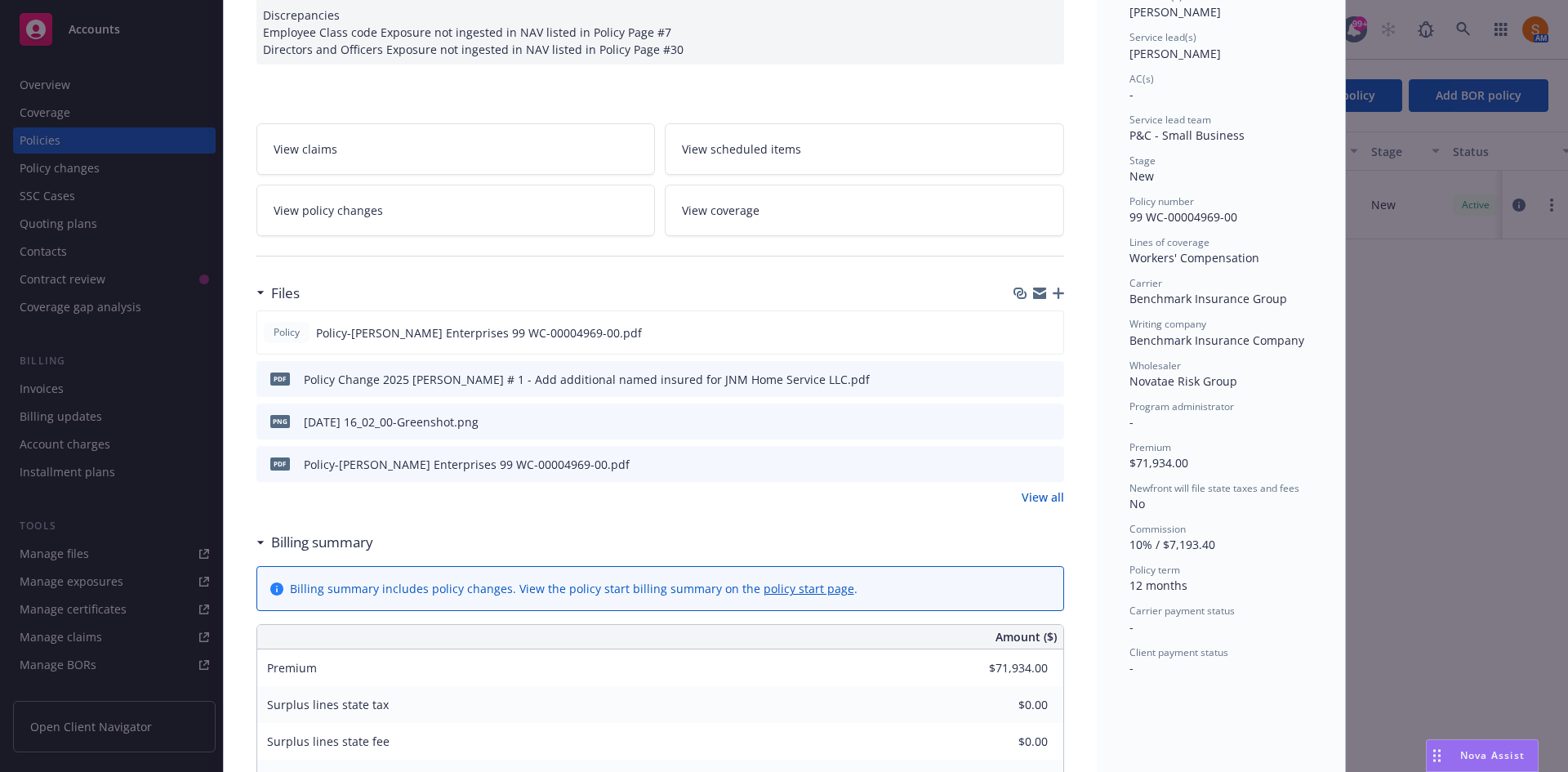
scroll to position [230, 0]
click at [1045, 490] on link "View all" at bounding box center [1042, 493] width 43 height 17
